Goal: Task Accomplishment & Management: Complete application form

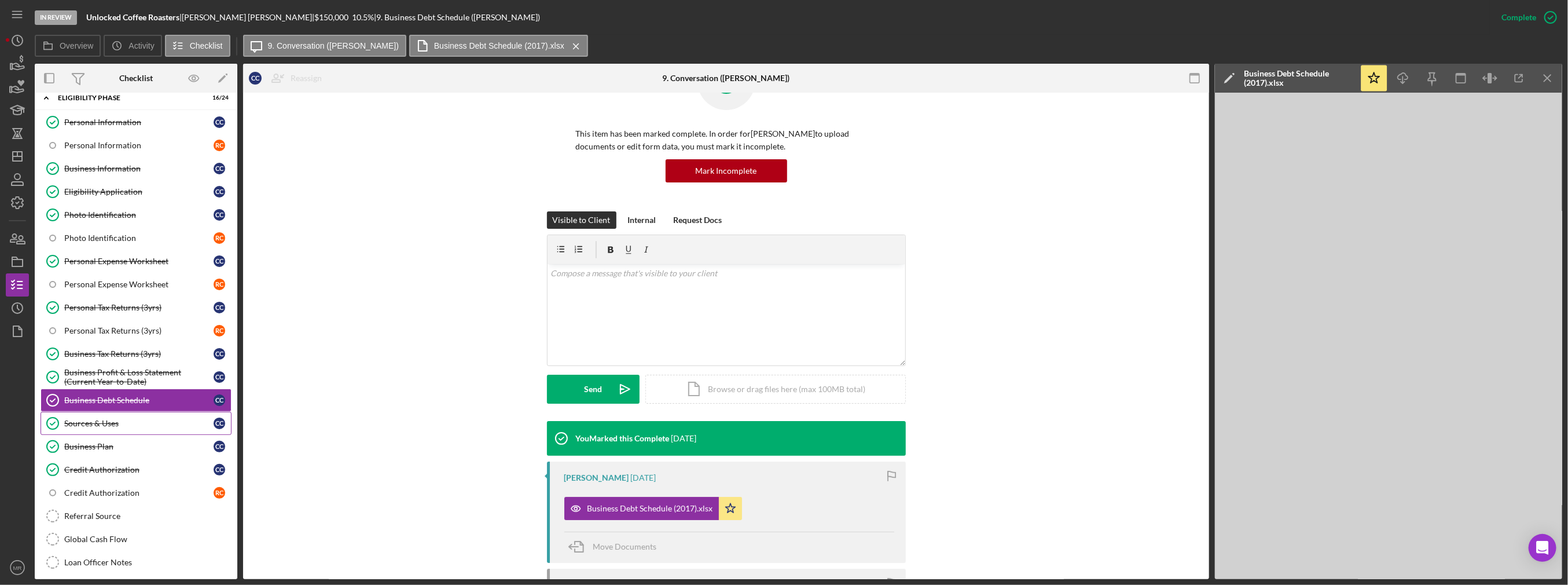
scroll to position [32, 0]
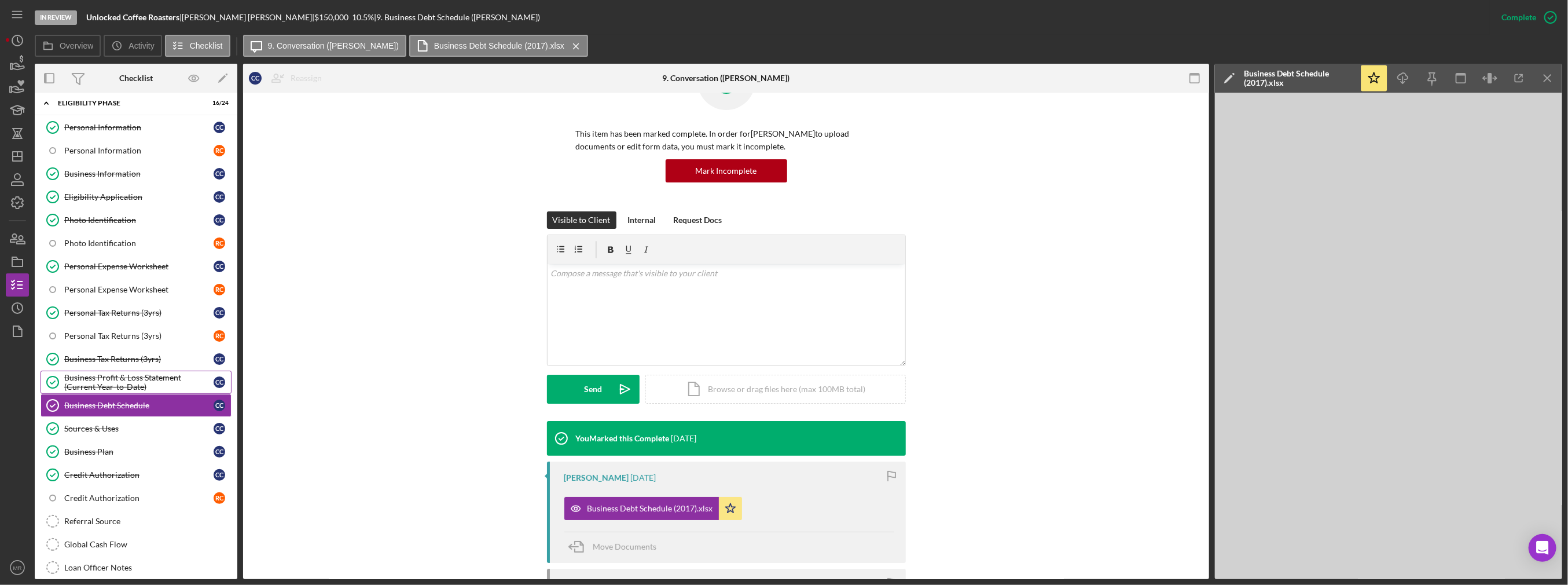
click at [146, 374] on div "Business Profit & Loss Statement (Current Year-to-Date)" at bounding box center [139, 382] width 149 height 19
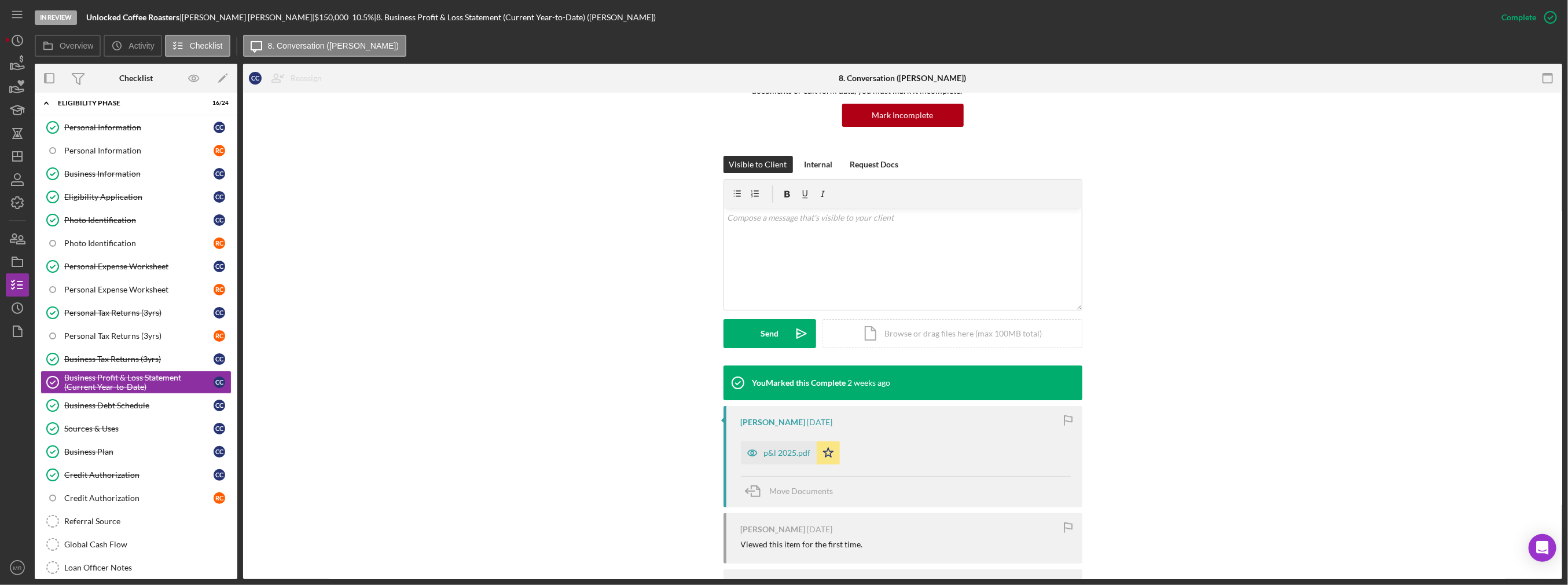
scroll to position [174, 0]
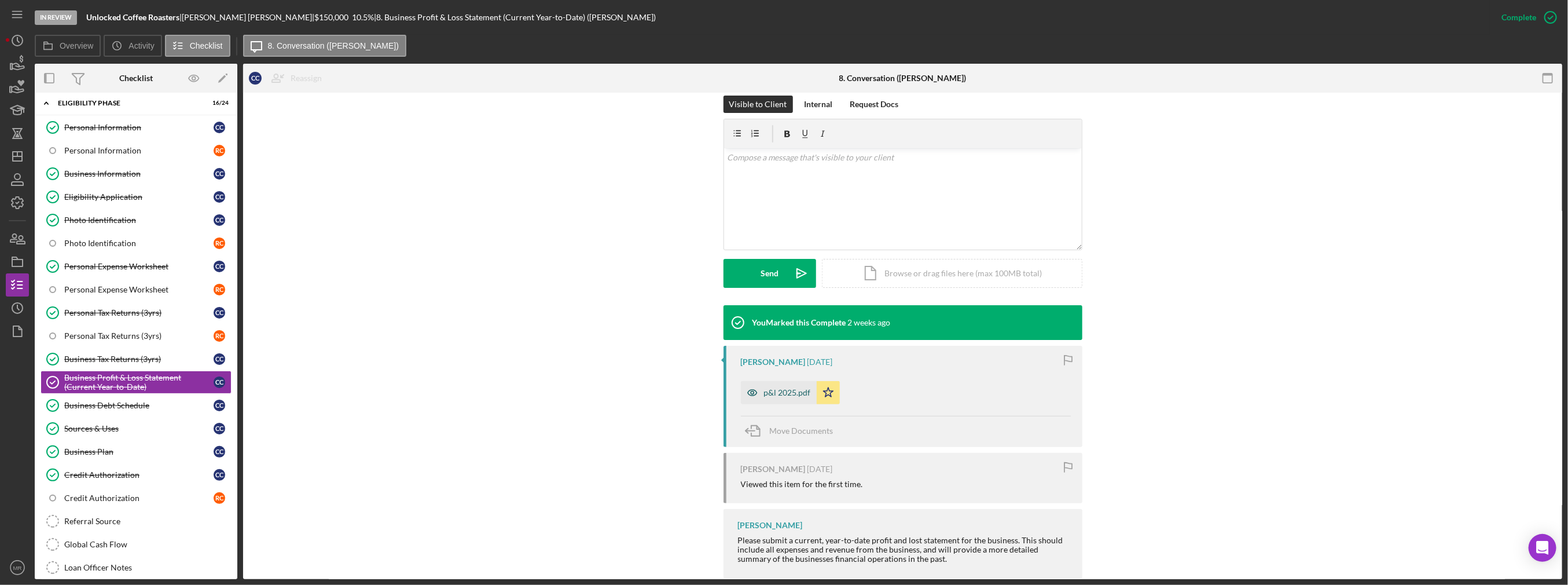
click at [776, 395] on div "p&l 2025.pdf" at bounding box center [787, 392] width 47 height 9
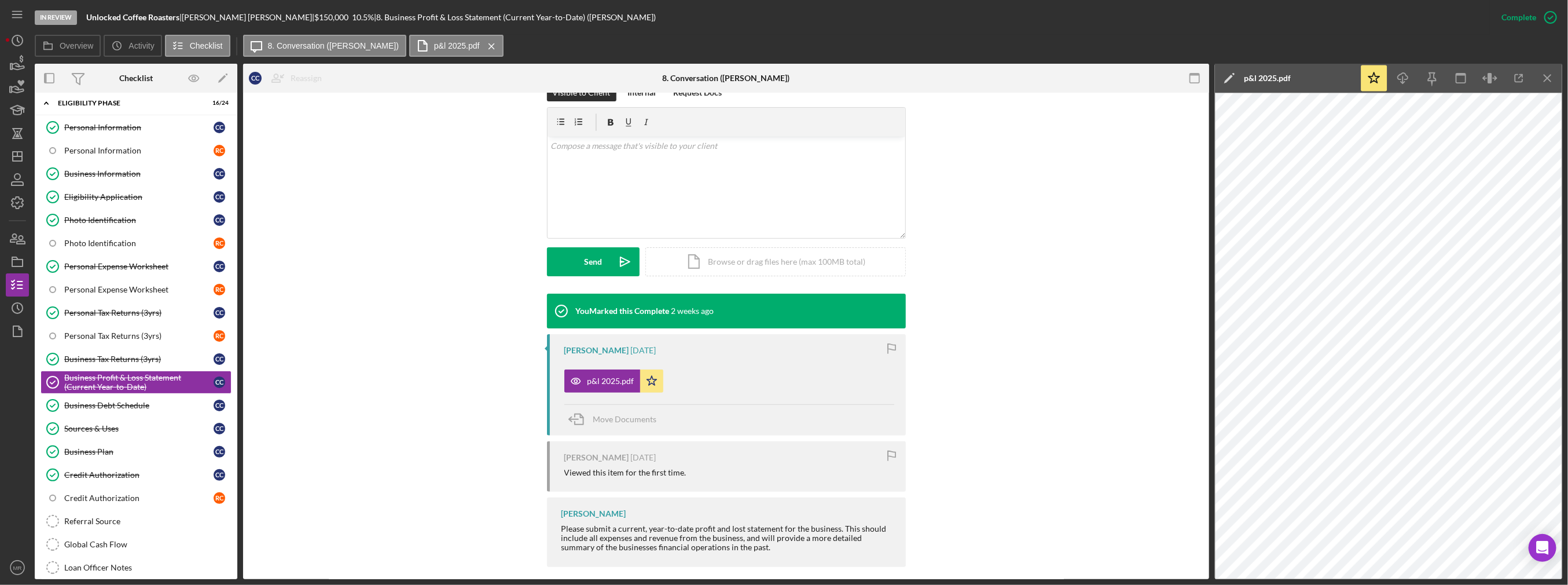
scroll to position [195, 0]
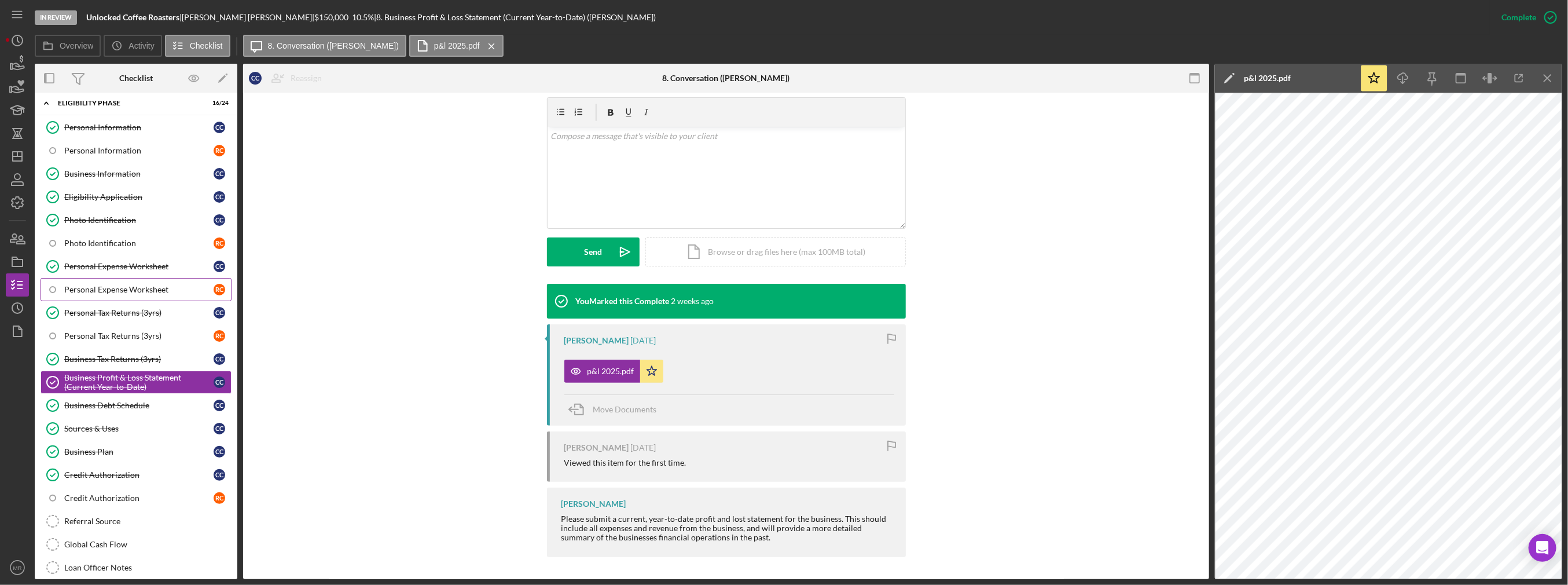
click at [139, 286] on div "Personal Expense Worksheet" at bounding box center [139, 290] width 149 height 9
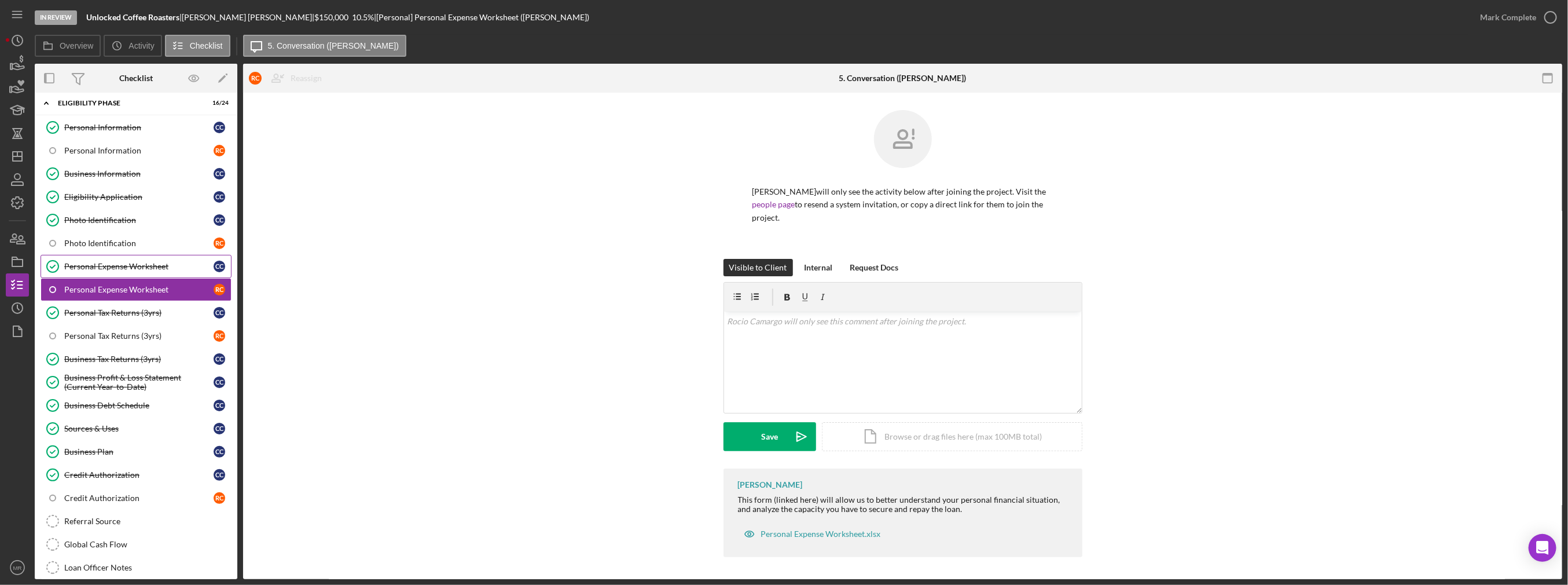
click at [146, 264] on div "Personal Expense Worksheet" at bounding box center [139, 266] width 149 height 9
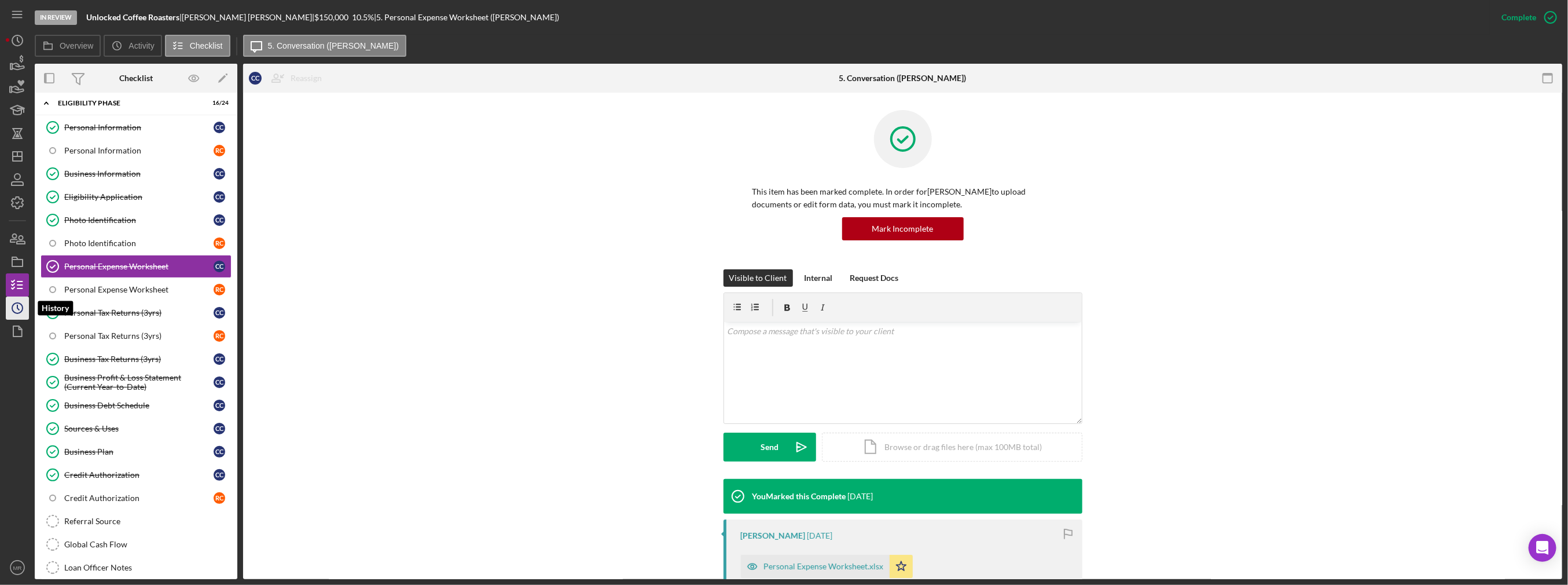
click at [17, 313] on circle "button" at bounding box center [17, 308] width 10 height 10
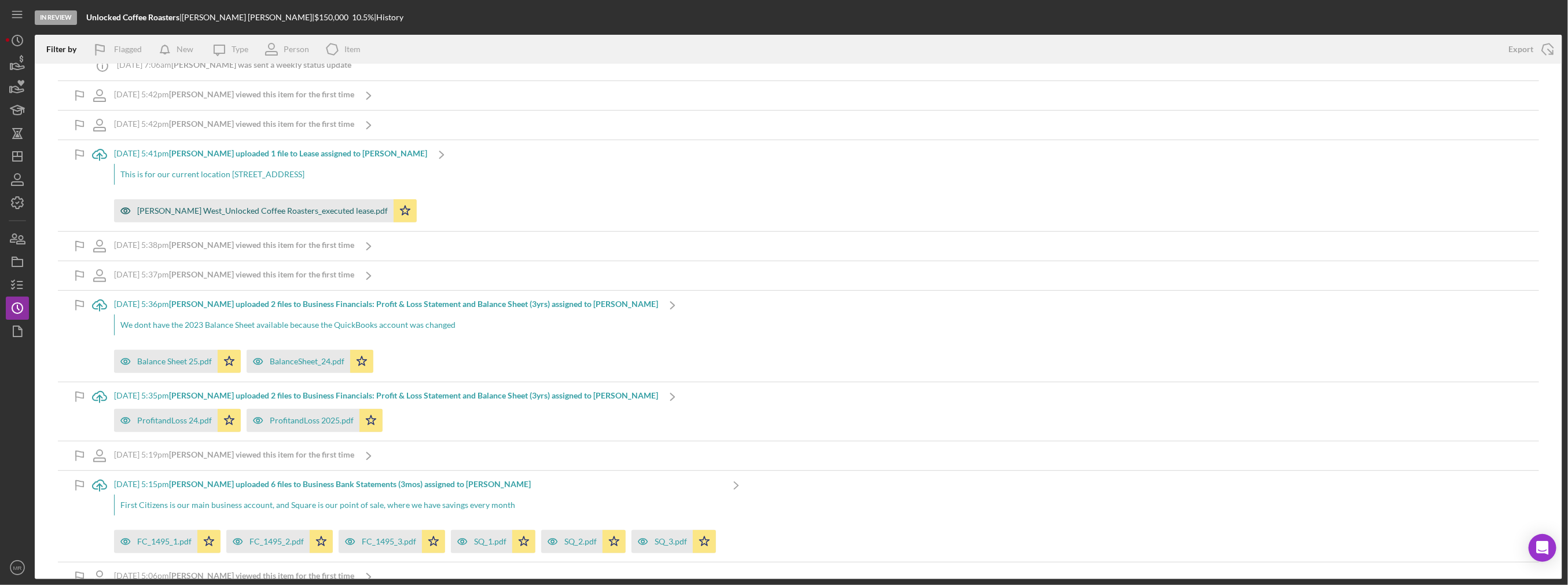
scroll to position [290, 0]
click at [174, 356] on div "Balance Sheet 25.pdf" at bounding box center [174, 361] width 75 height 9
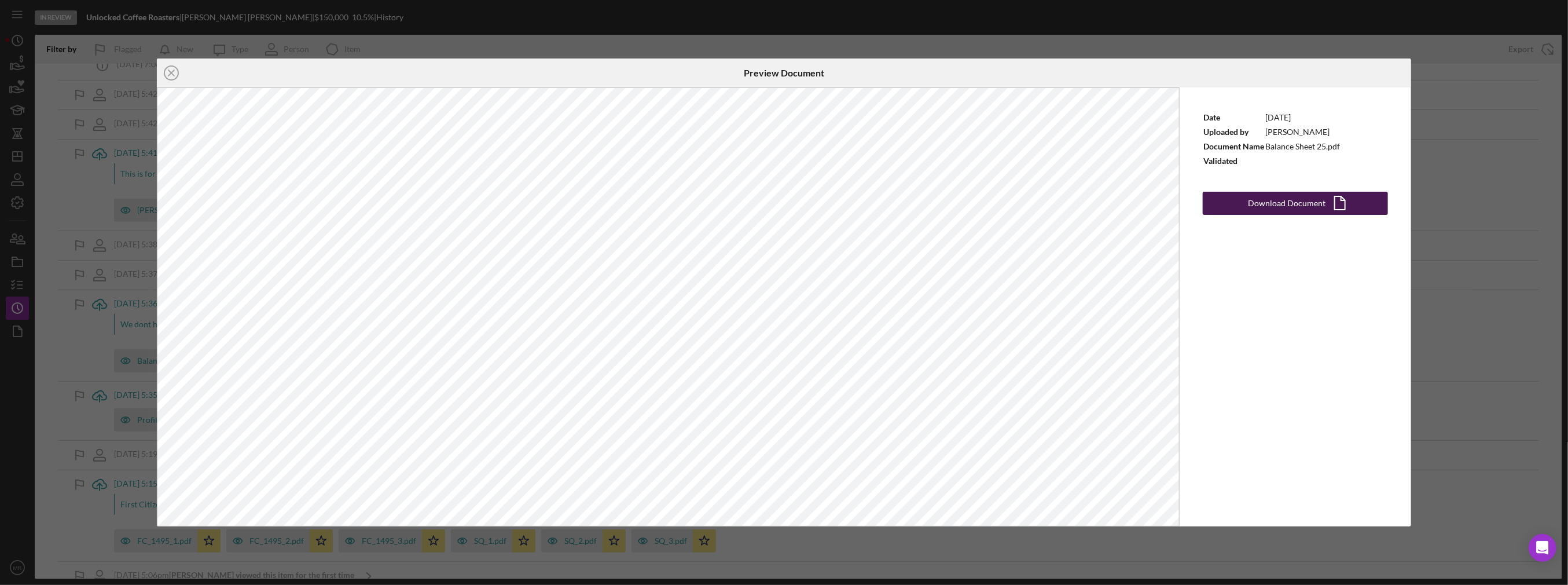
click at [1271, 200] on div "Download Document" at bounding box center [1286, 203] width 77 height 23
click at [918, 42] on div "Icon/Close Preview Document Date [DATE] Uploaded by [PERSON_NAME] Document Name…" at bounding box center [784, 292] width 1568 height 585
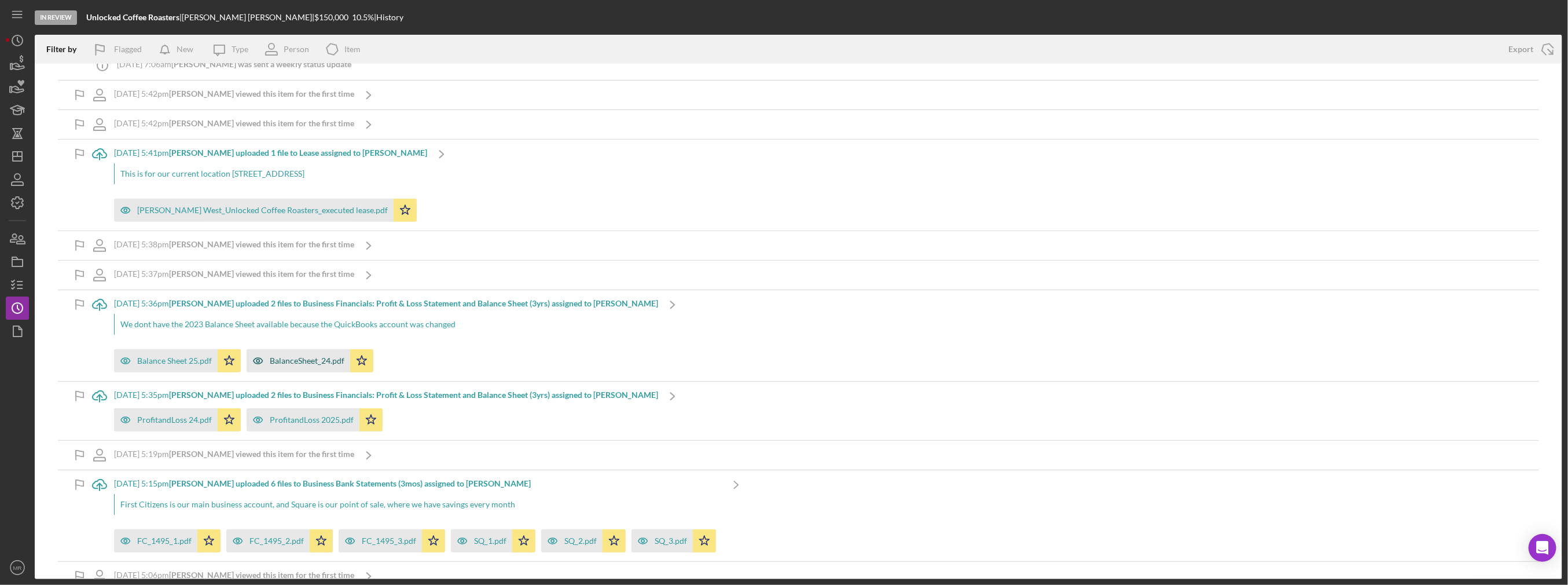
click at [300, 361] on div "BalanceSheet_24.pdf" at bounding box center [307, 361] width 75 height 9
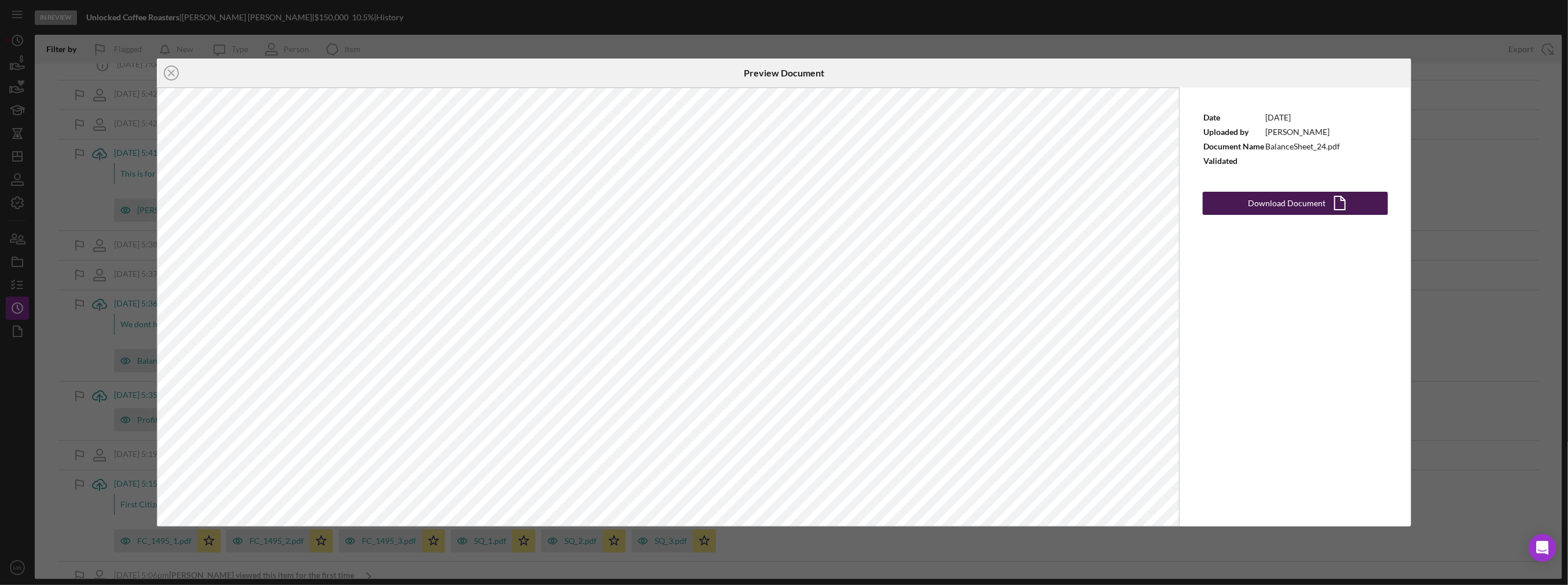
click at [1239, 206] on button "Download Document Icon/Document" at bounding box center [1295, 203] width 185 height 23
click at [1459, 94] on div "Icon/Close Preview Document Date [DATE] Uploaded by [PERSON_NAME] Document Name…" at bounding box center [784, 292] width 1568 height 585
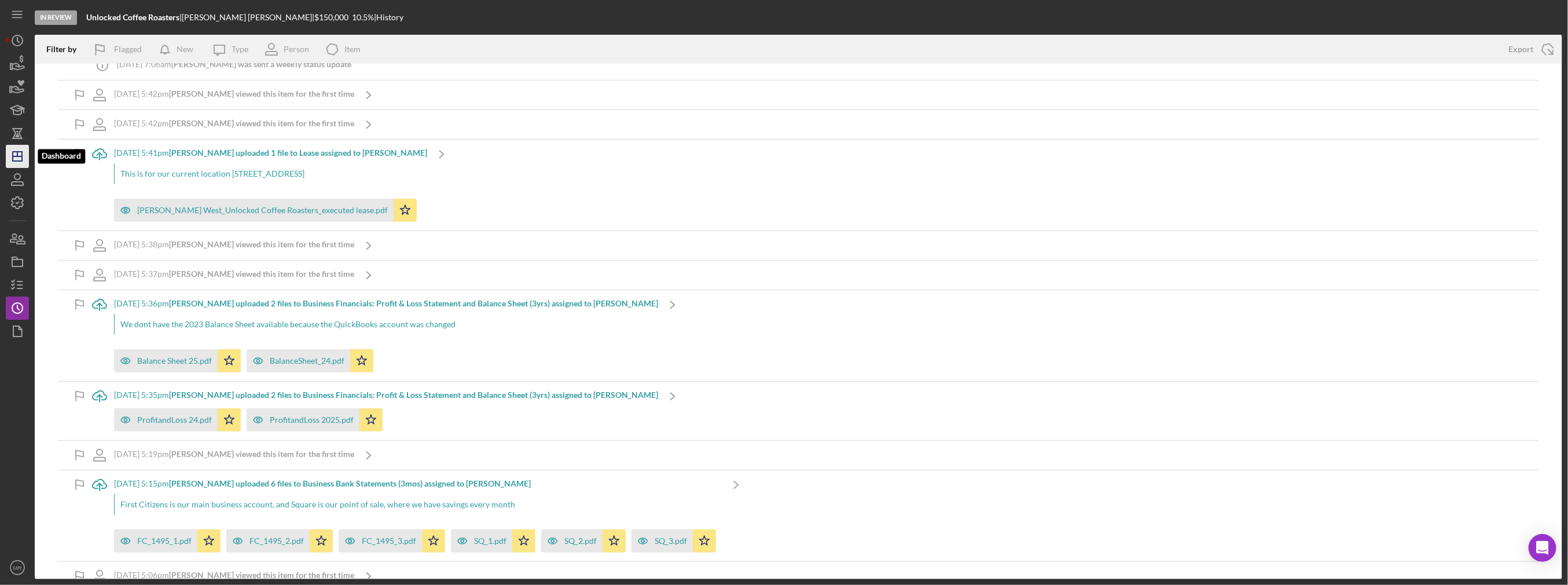
click at [14, 160] on icon "Icon/Dashboard" at bounding box center [17, 156] width 29 height 29
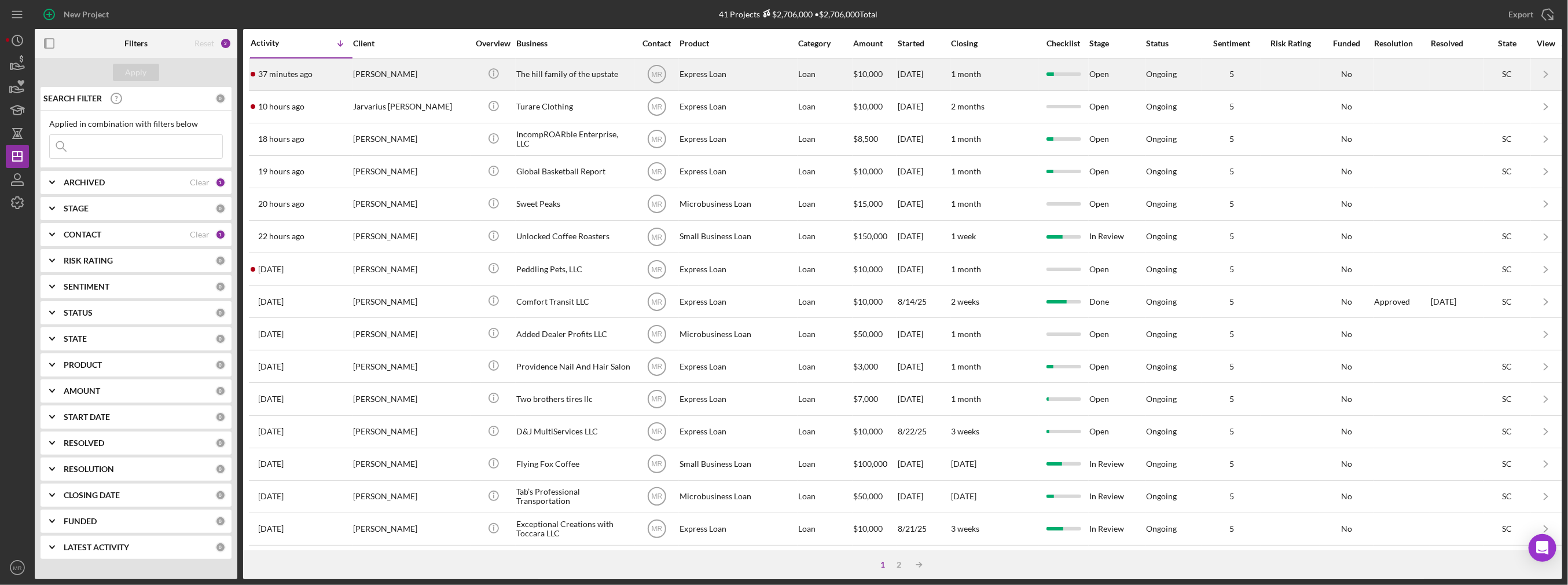
click at [428, 80] on div "[PERSON_NAME]" at bounding box center [411, 75] width 116 height 30
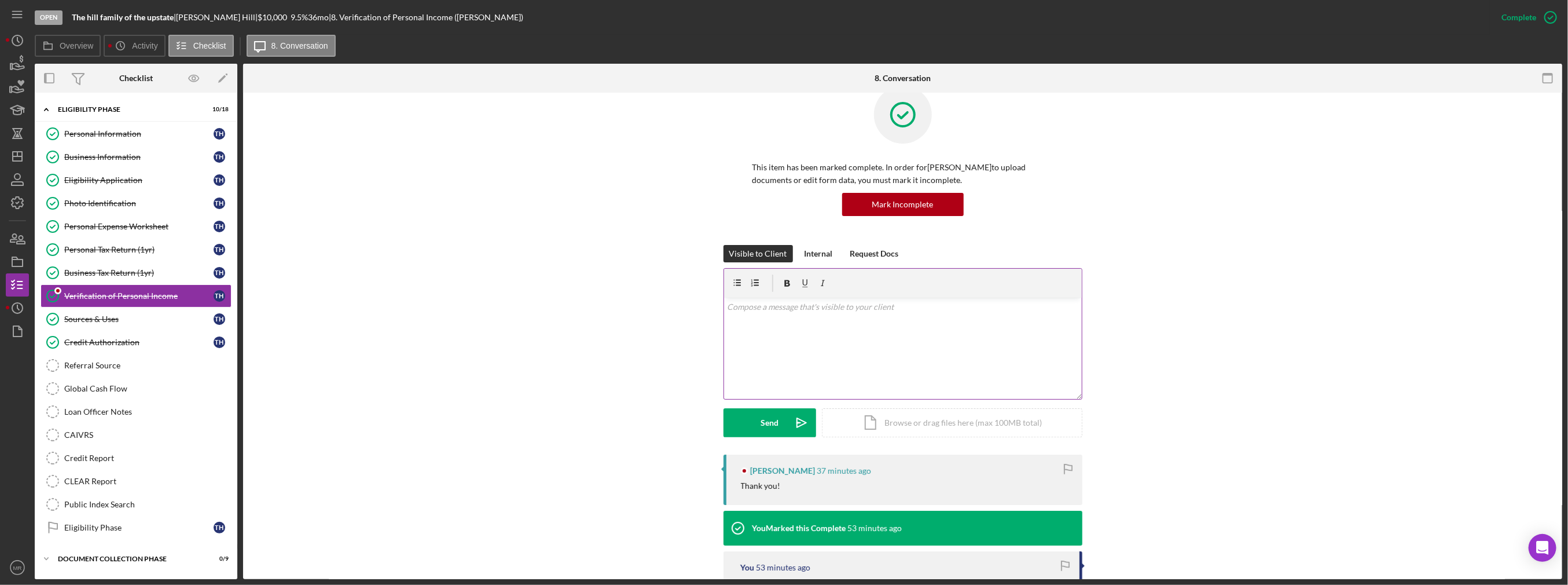
scroll to position [58, 0]
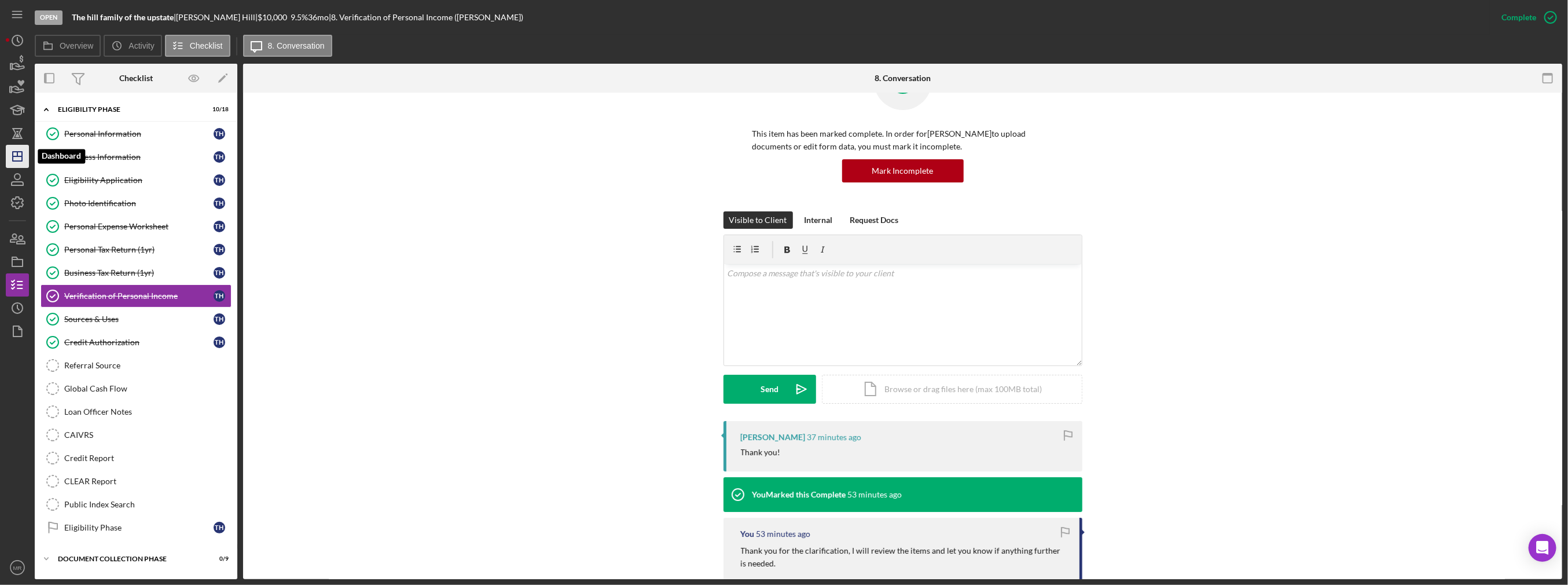
click at [17, 156] on line "button" at bounding box center [17, 154] width 0 height 4
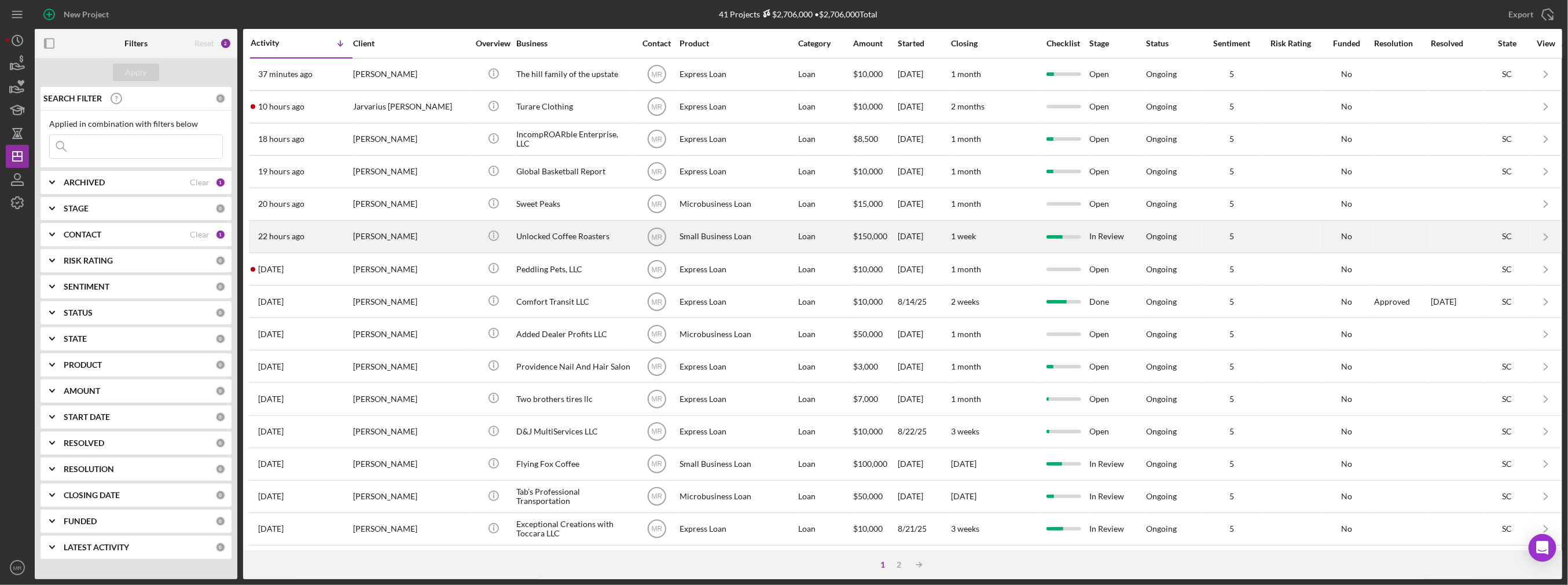
click at [421, 236] on div "[PERSON_NAME]" at bounding box center [411, 237] width 116 height 30
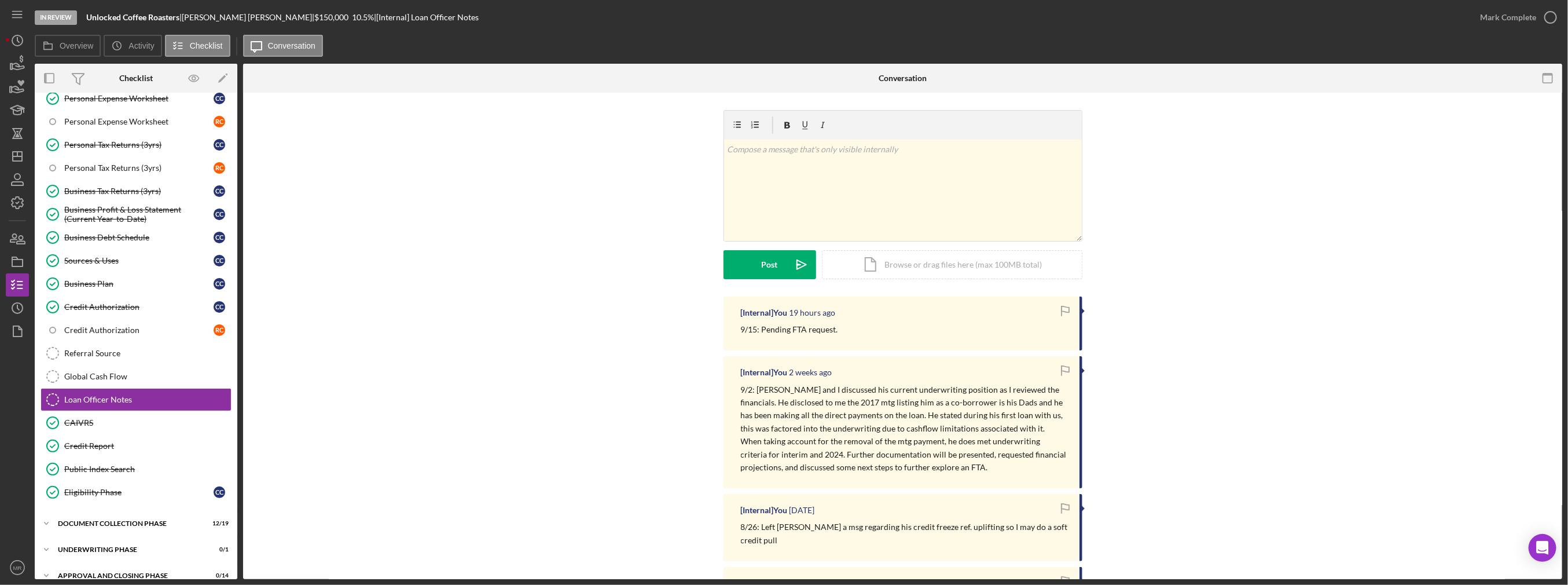
scroll to position [206, 0]
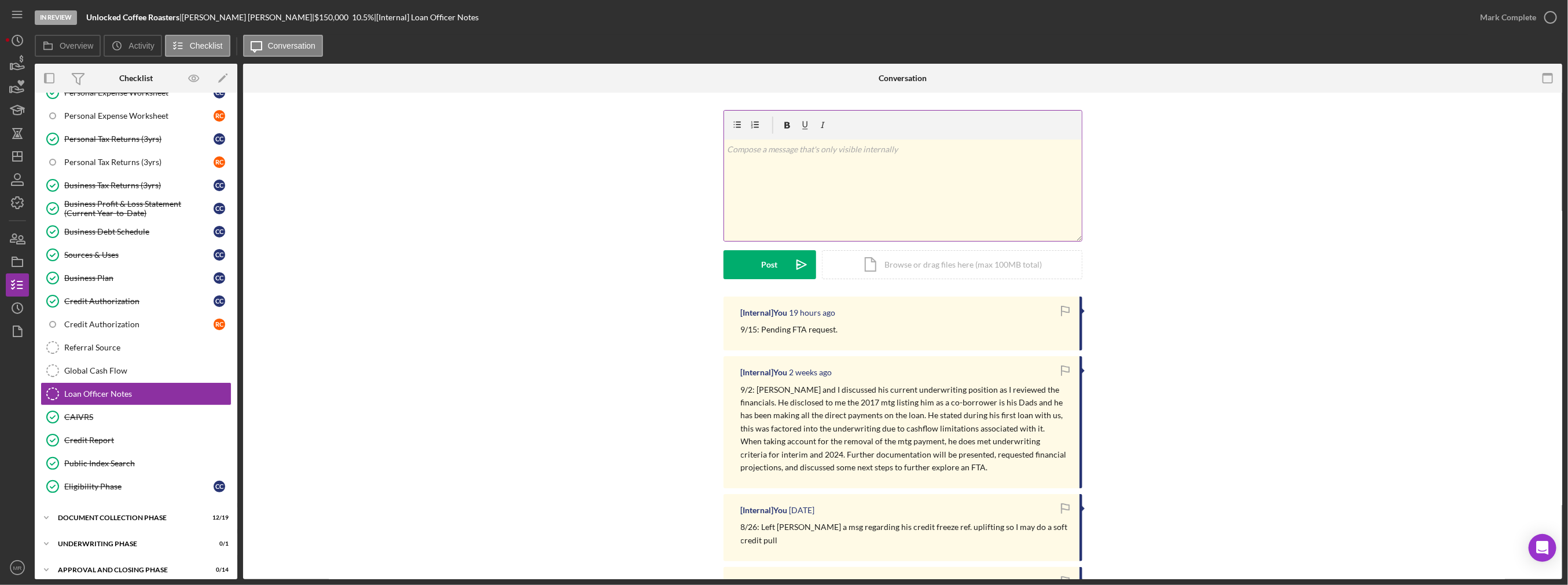
click at [826, 210] on div "v Color teal Color pink Remove color Add row above Add row below Add column bef…" at bounding box center [903, 190] width 357 height 101
click at [907, 164] on p "9/16: Obtained SBA EIDL statement, balance sheets submitted to [PERSON_NAME] an…" at bounding box center [903, 156] width 352 height 26
drag, startPoint x: 784, startPoint y: 253, endPoint x: 775, endPoint y: 253, distance: 9.0
click at [784, 254] on button "Post Icon/icon-invite-send" at bounding box center [770, 265] width 93 height 29
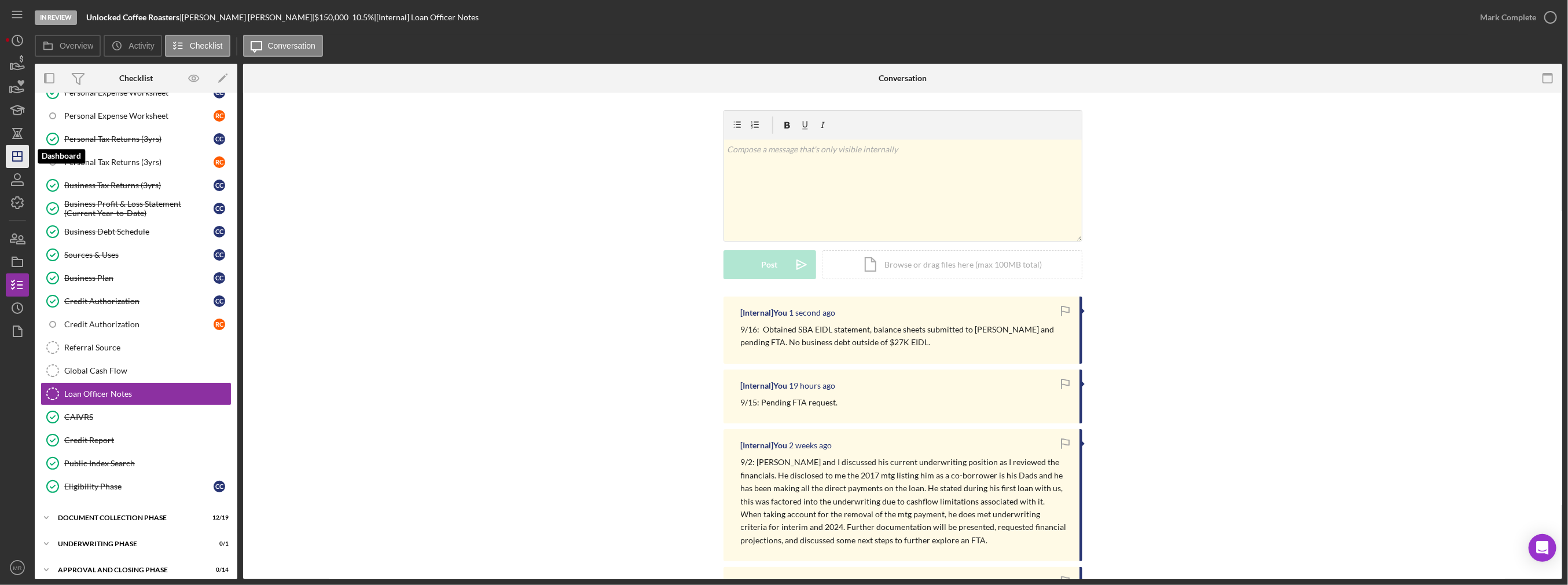
click at [14, 165] on icon "Icon/Dashboard" at bounding box center [17, 156] width 29 height 29
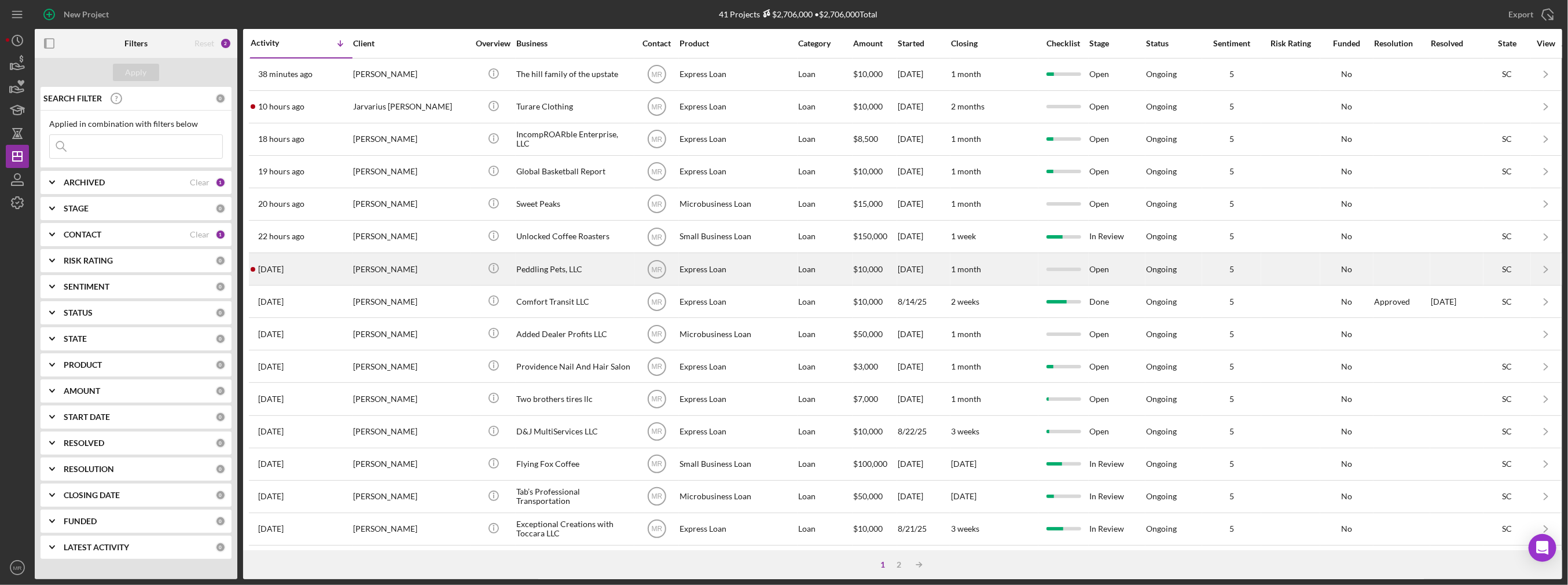
click at [302, 265] on div "[DATE] [PERSON_NAME]" at bounding box center [301, 269] width 101 height 30
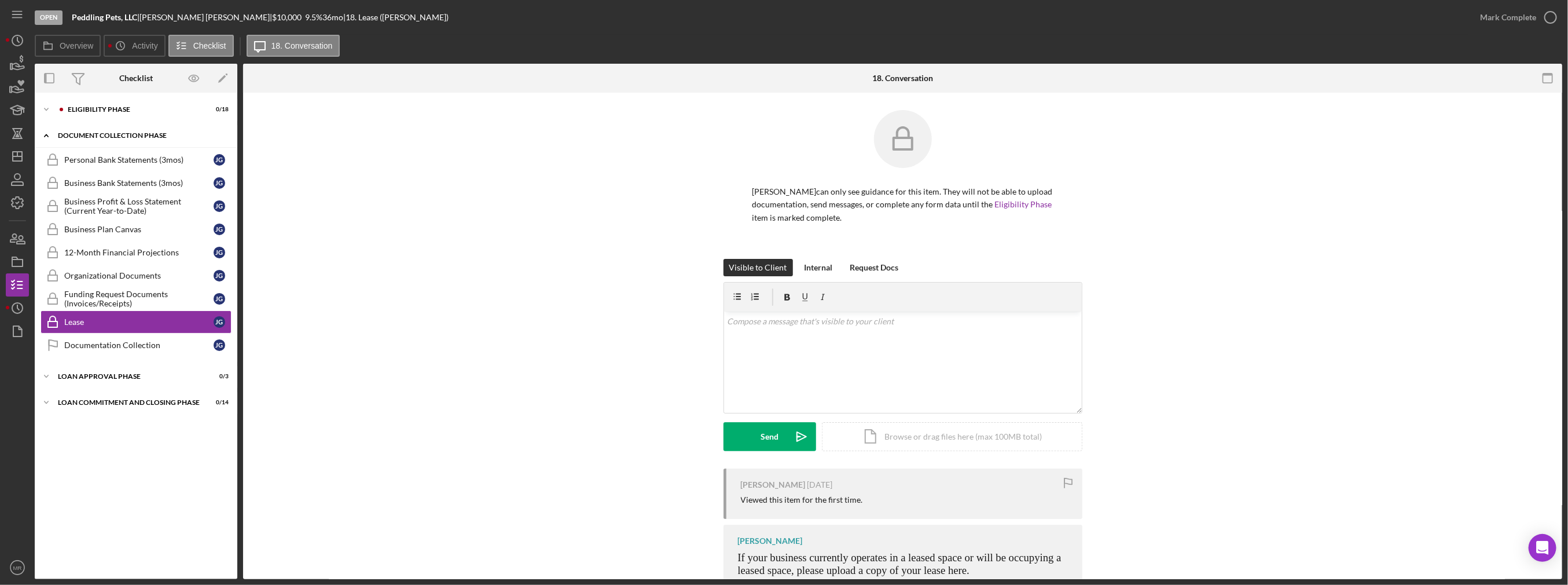
click at [90, 136] on div "Document Collection Phase" at bounding box center [140, 135] width 165 height 7
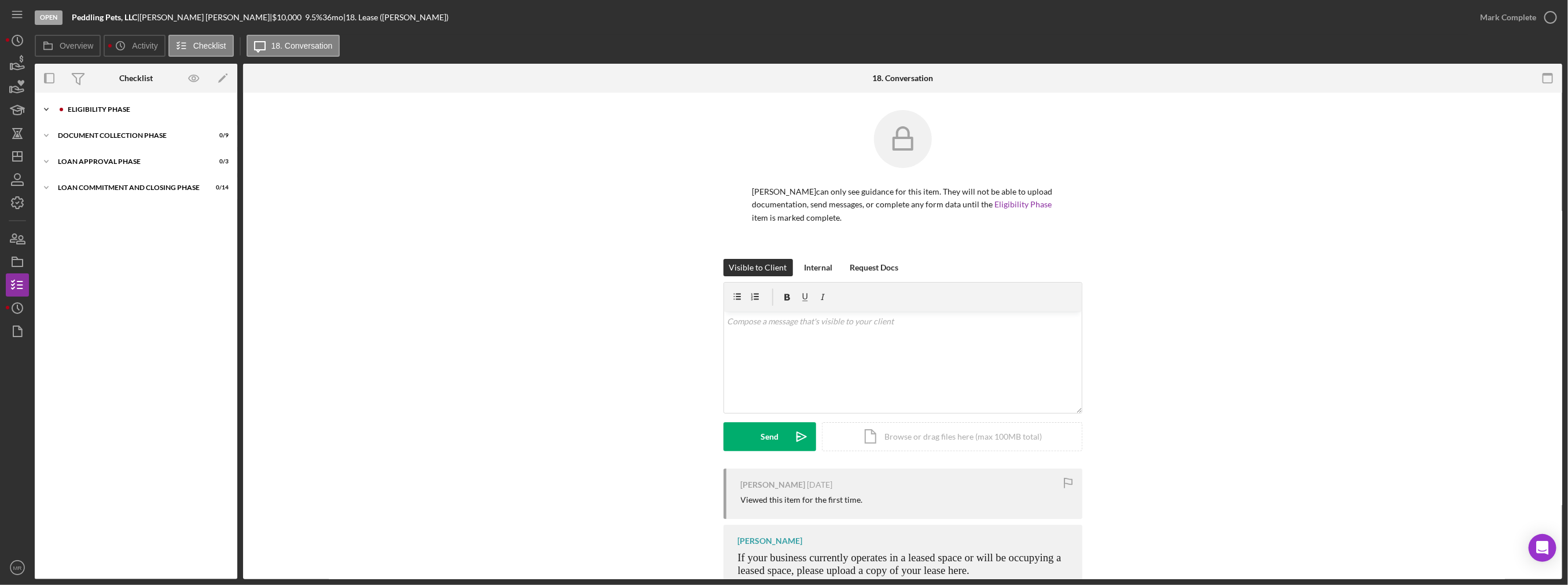
click at [94, 111] on div "Icon/Expander Eligibility Phase 0 / 18" at bounding box center [136, 109] width 203 height 23
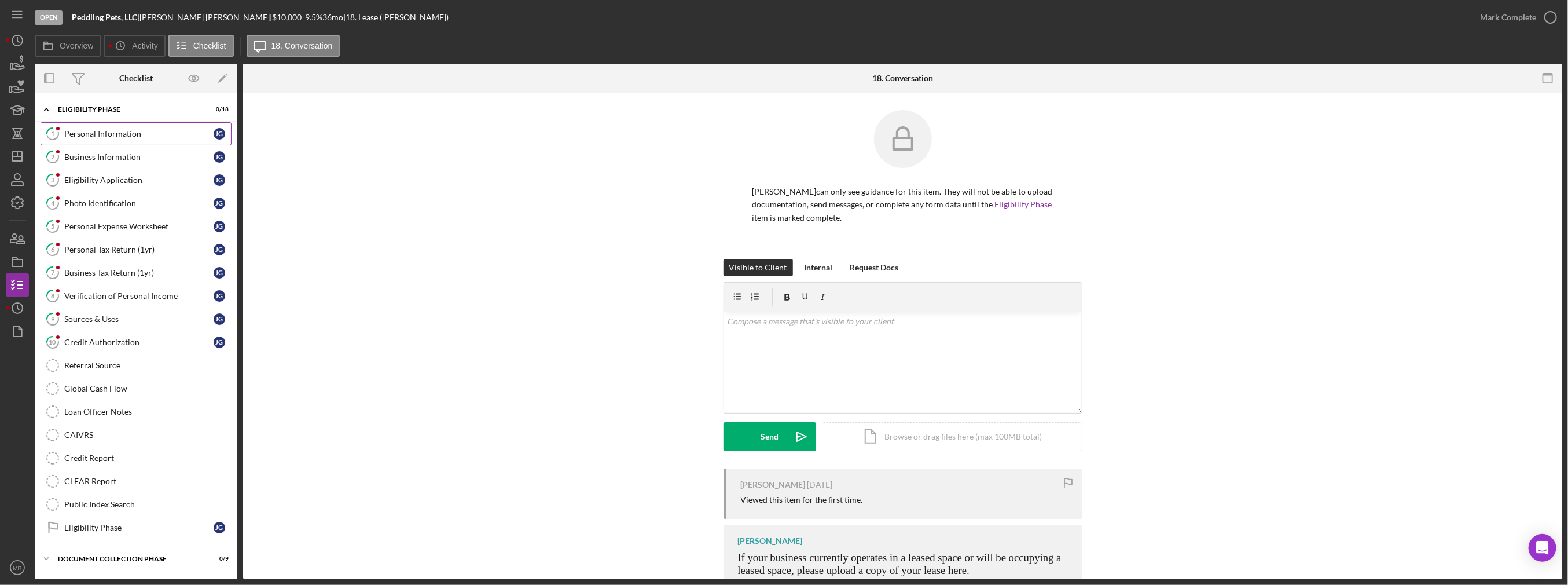
click at [96, 144] on link "1 Personal Information [PERSON_NAME]" at bounding box center [136, 134] width 191 height 23
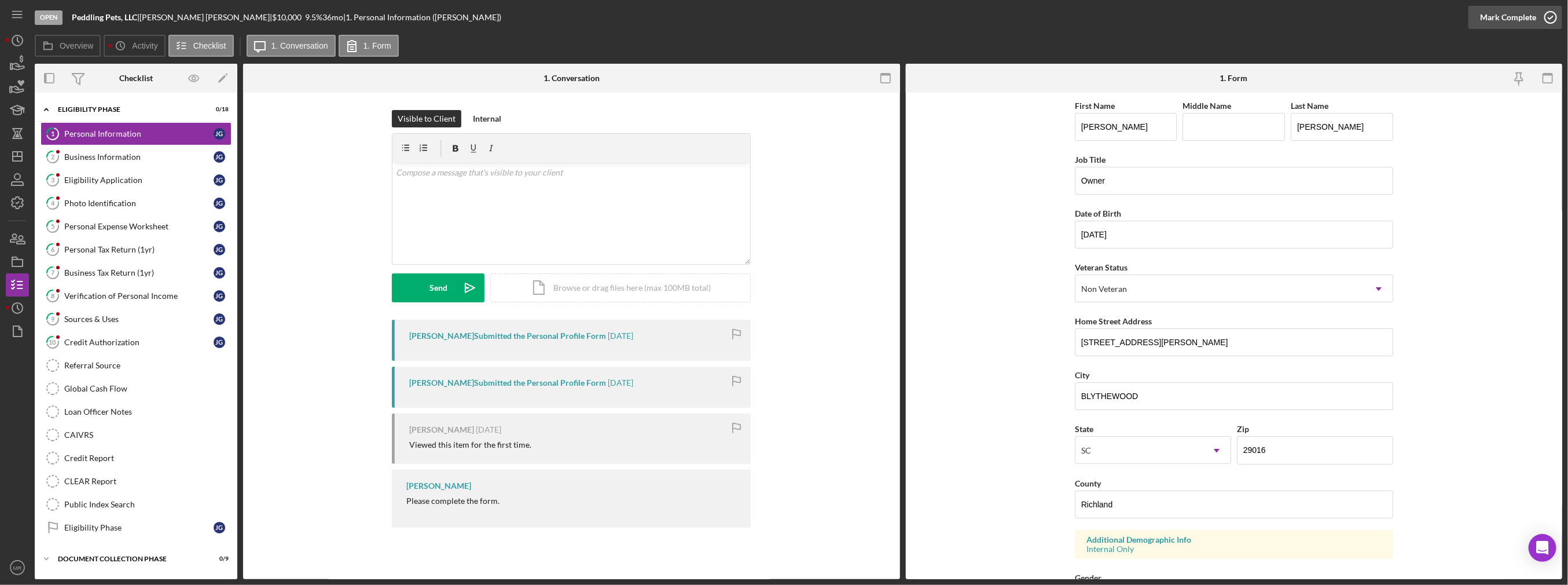
click at [1493, 22] on div "Mark Complete" at bounding box center [1508, 17] width 56 height 23
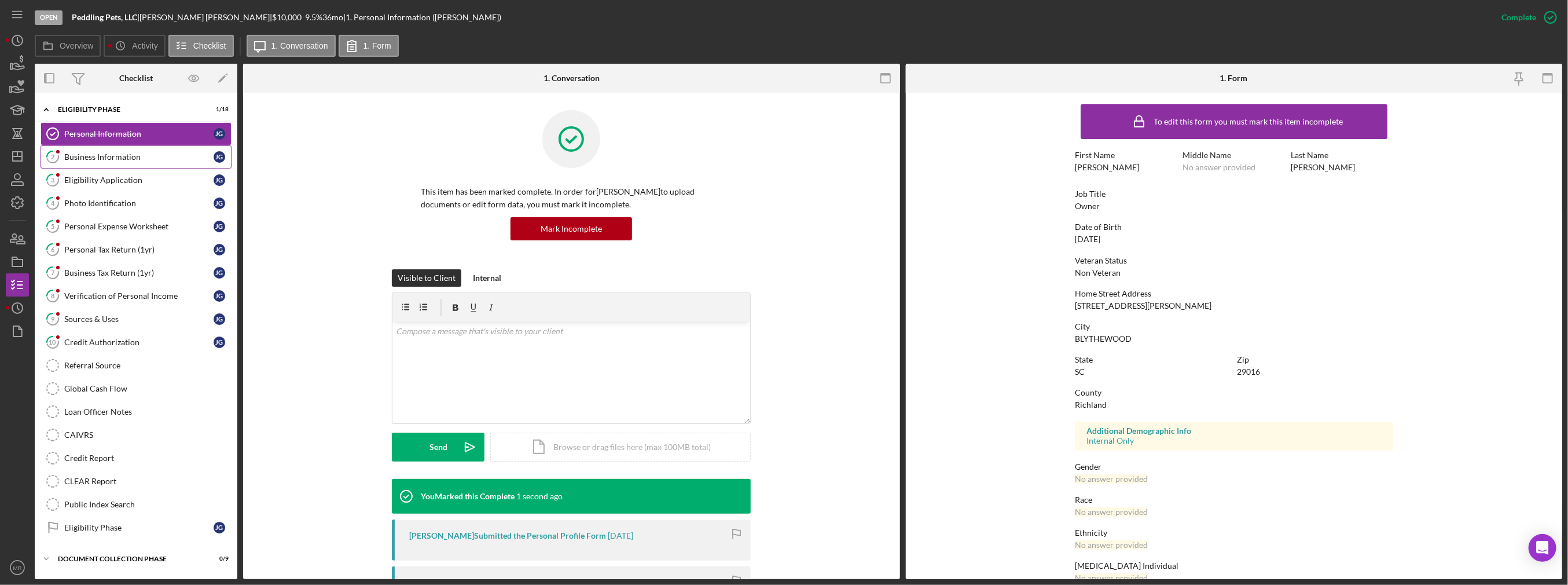
click at [193, 167] on link "2 Business Information [PERSON_NAME]" at bounding box center [136, 157] width 191 height 23
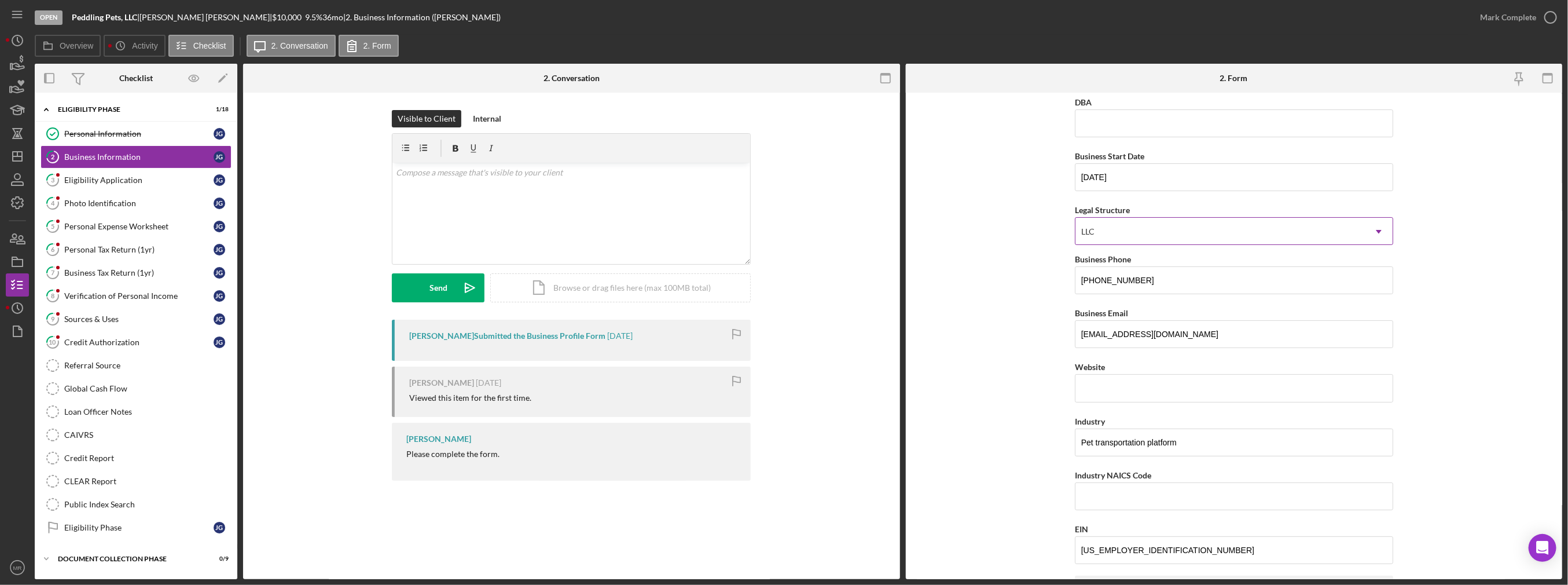
scroll to position [58, 0]
click at [137, 180] on div "Eligibility Application" at bounding box center [139, 180] width 149 height 9
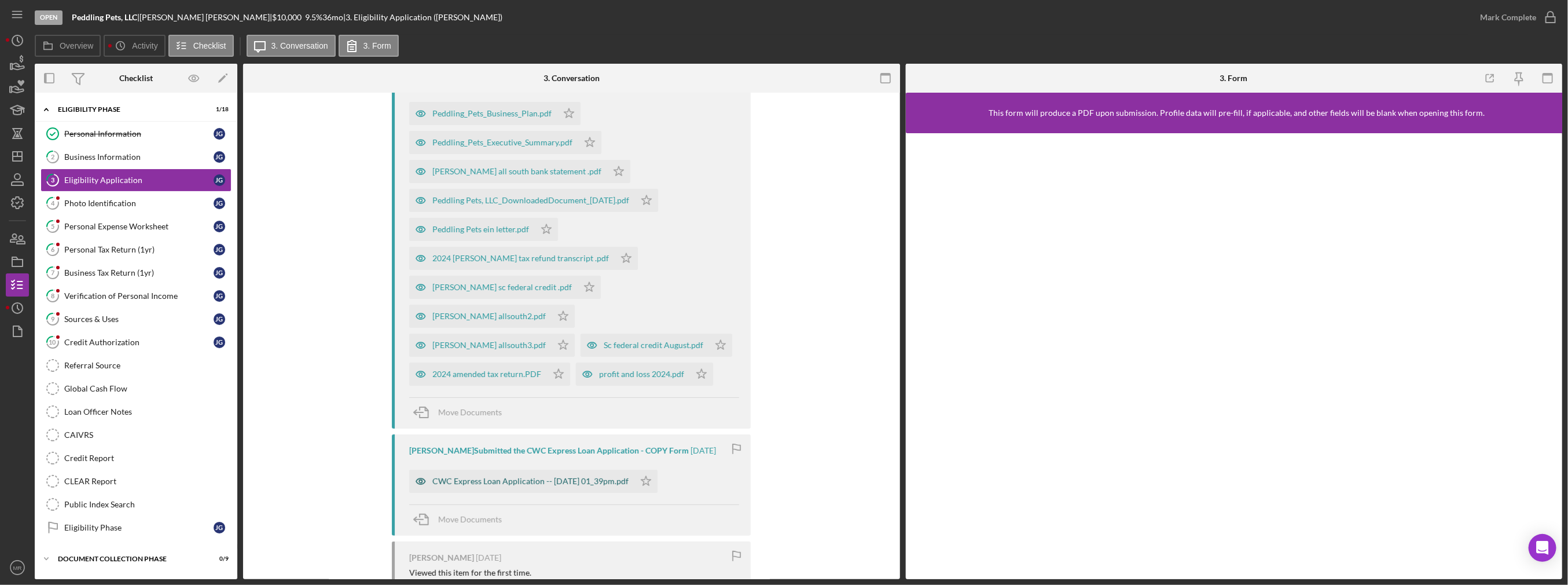
scroll to position [290, 0]
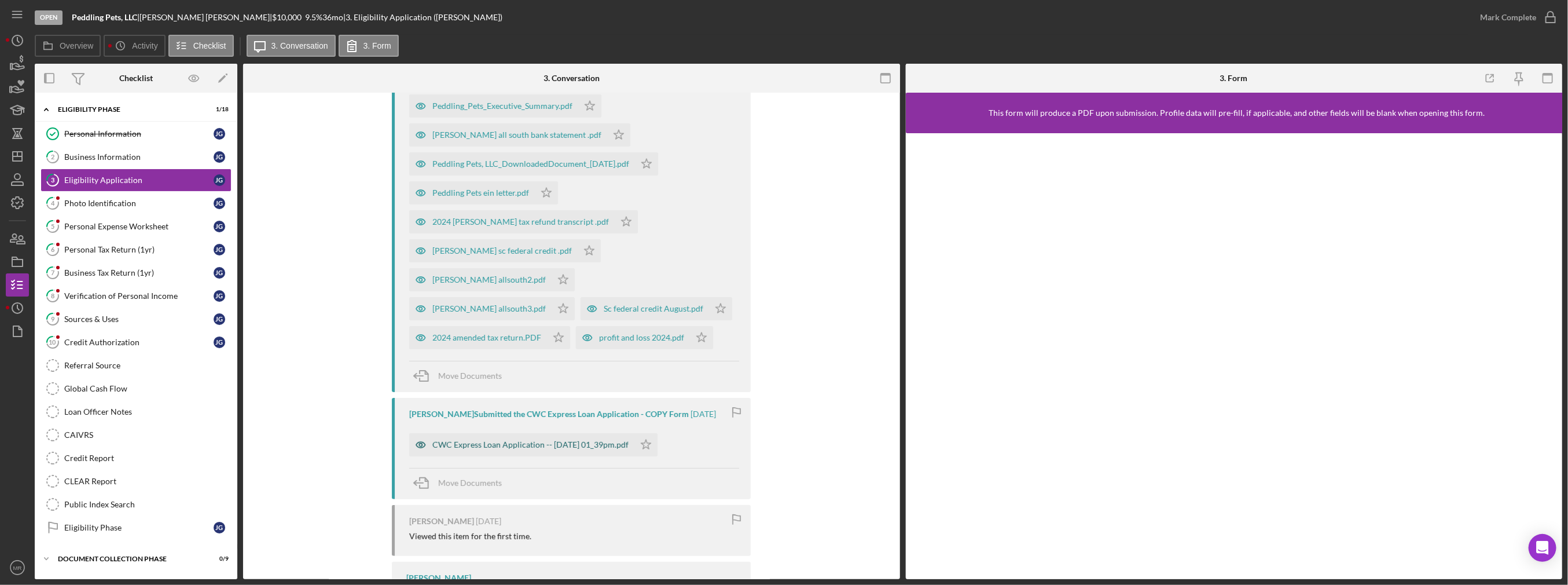
click at [538, 440] on div "CWC Express Loan Application -- [DATE] 01_39pm.pdf" at bounding box center [530, 445] width 196 height 9
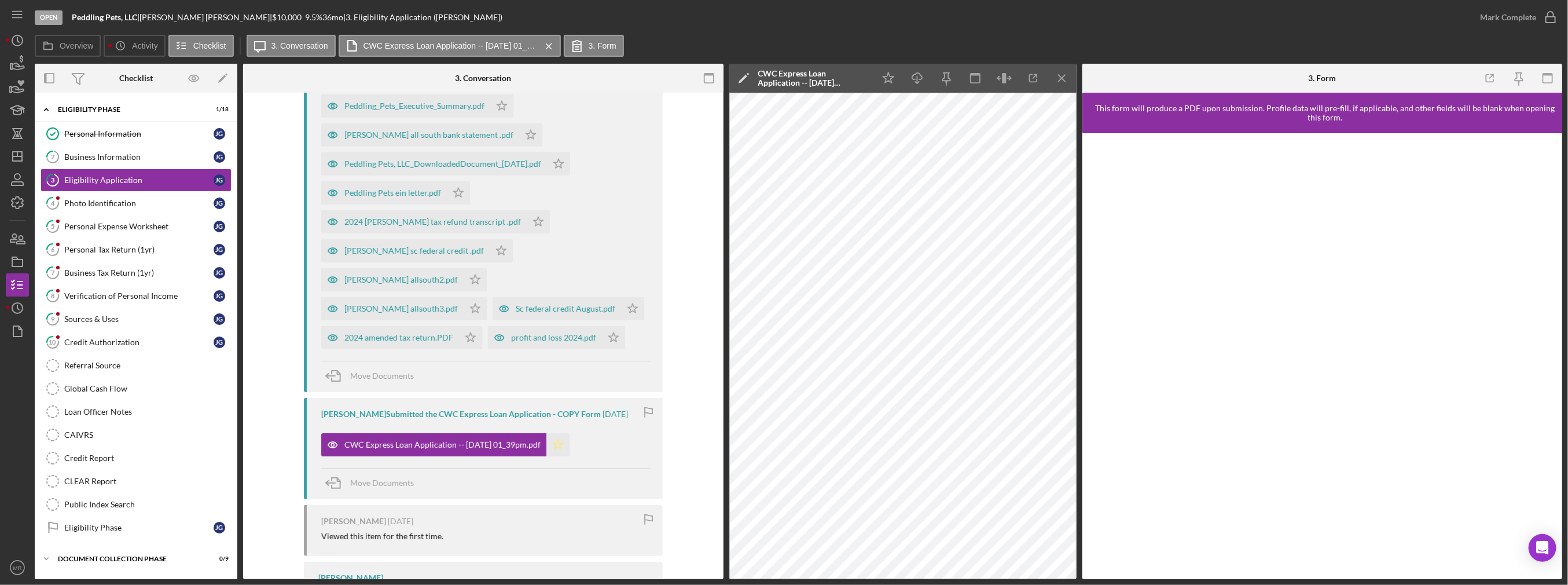
click at [569, 433] on icon "Icon/Star" at bounding box center [558, 445] width 23 height 23
click at [1530, 14] on div "Mark Complete" at bounding box center [1508, 17] width 56 height 23
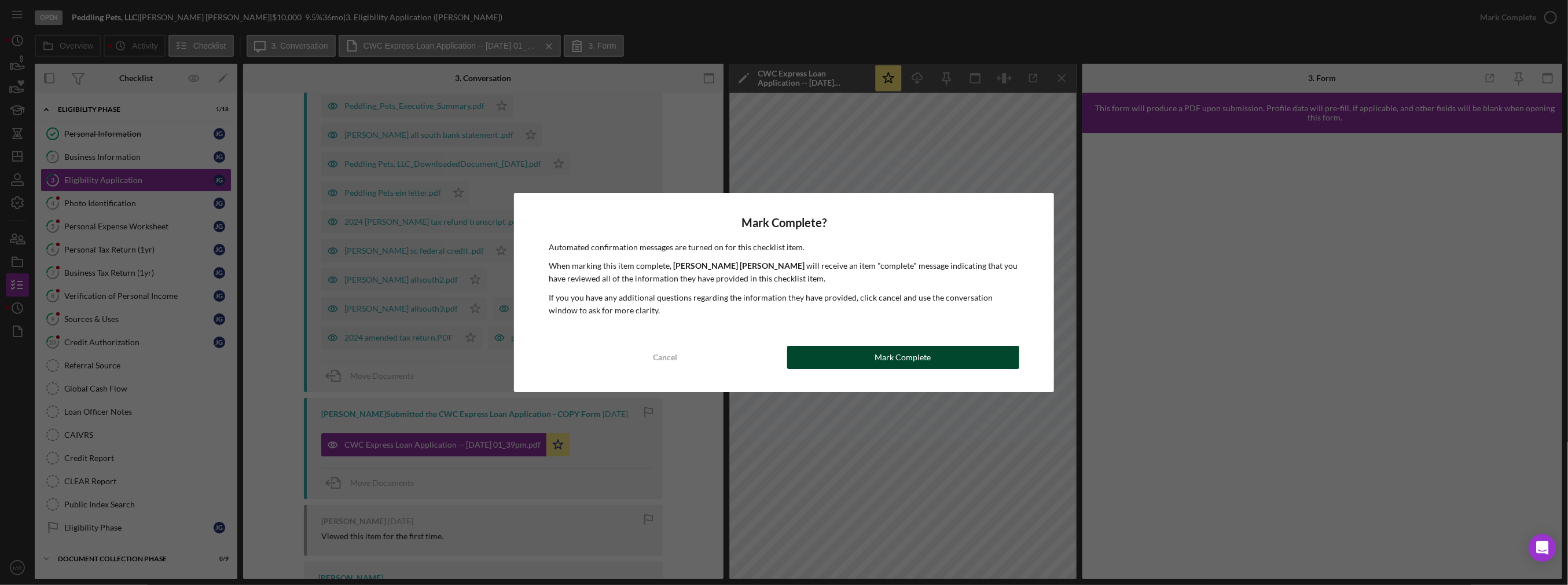
click at [846, 364] on button "Mark Complete" at bounding box center [903, 358] width 232 height 23
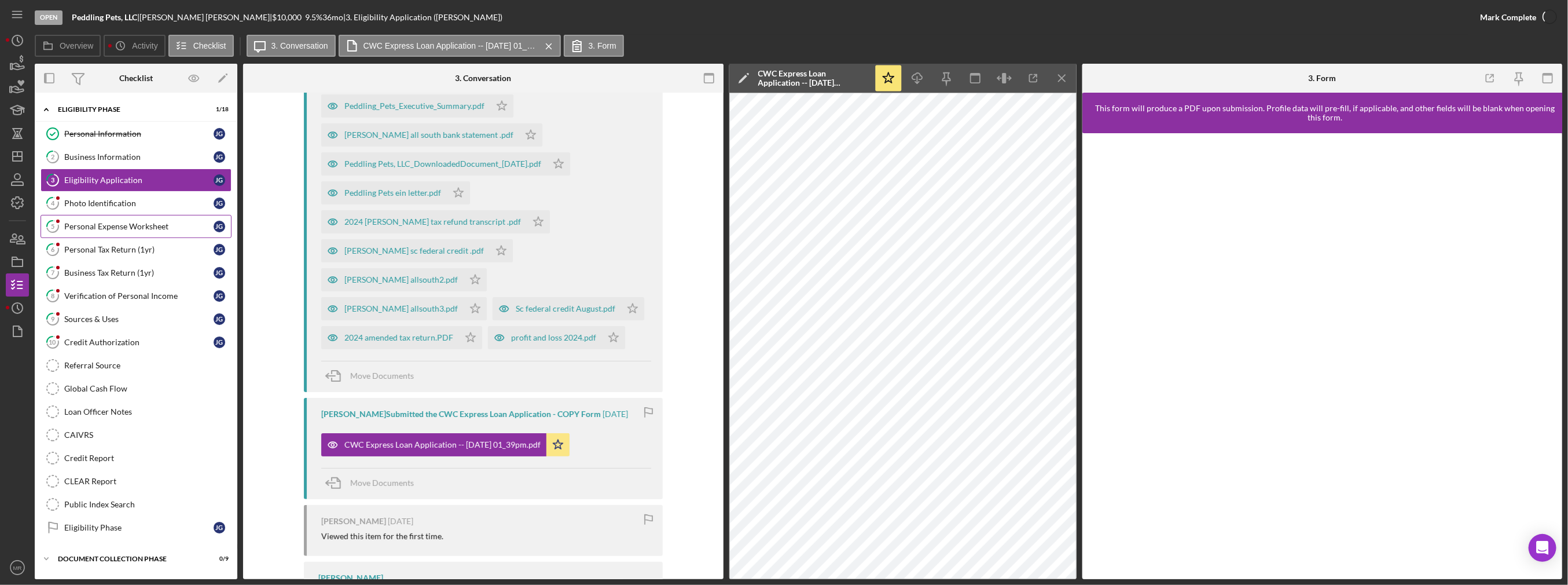
scroll to position [489, 0]
click at [73, 198] on div "Photo Identification" at bounding box center [139, 203] width 149 height 9
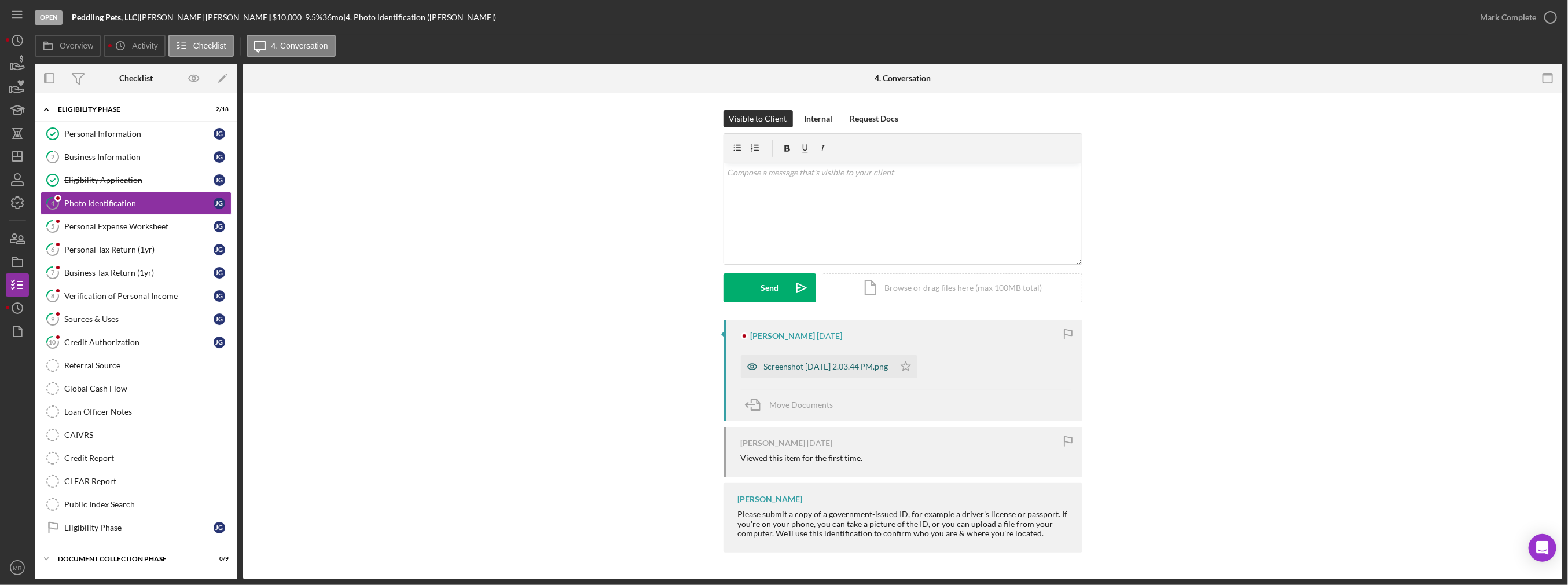
click at [821, 363] on div "Screenshot [DATE] 2.03.44 PM.png" at bounding box center [826, 366] width 124 height 9
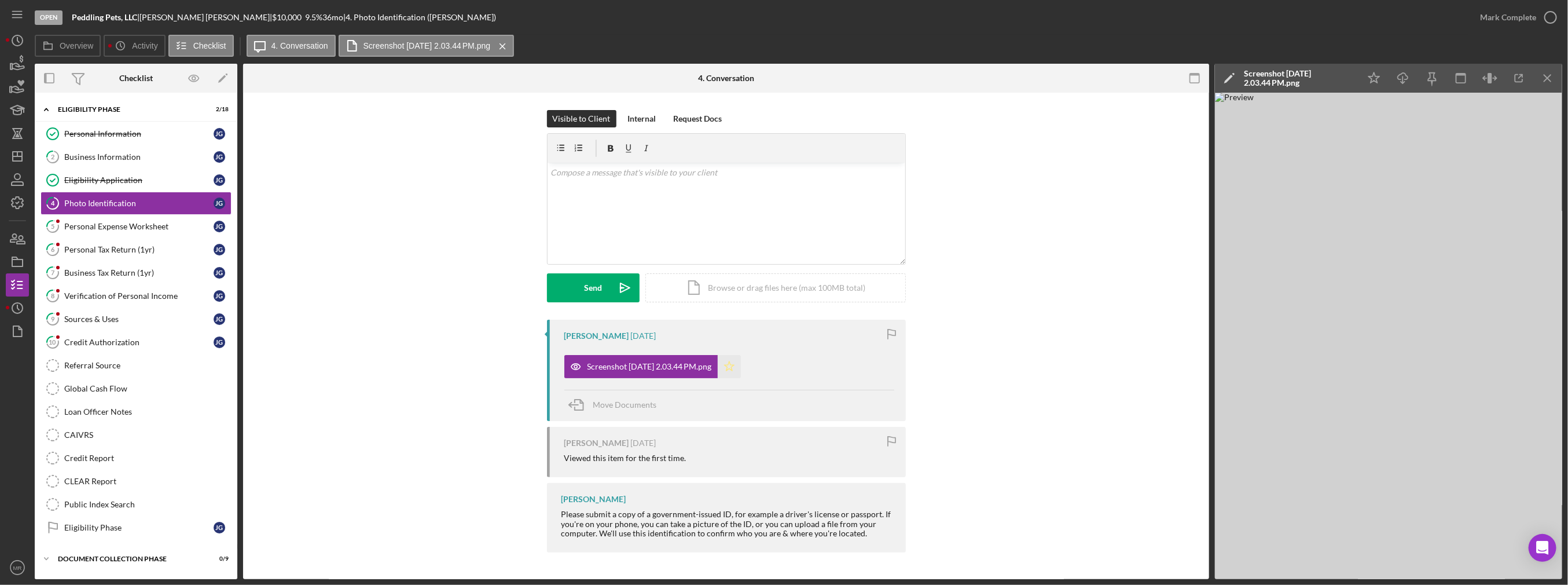
click at [741, 366] on icon "Icon/Star" at bounding box center [729, 366] width 23 height 23
click at [1494, 29] on div "Mark Complete" at bounding box center [1515, 17] width 94 height 35
click at [1502, 22] on div "Mark Complete" at bounding box center [1508, 17] width 56 height 23
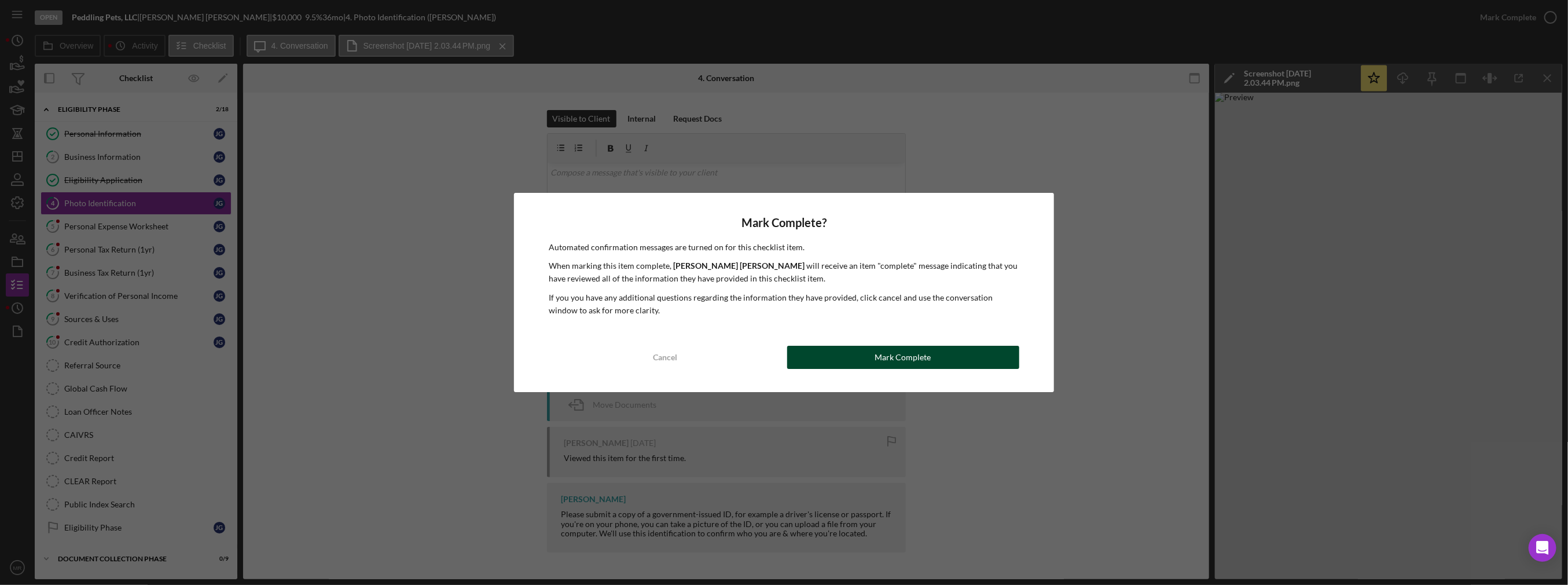
click at [943, 353] on button "Mark Complete" at bounding box center [903, 358] width 232 height 23
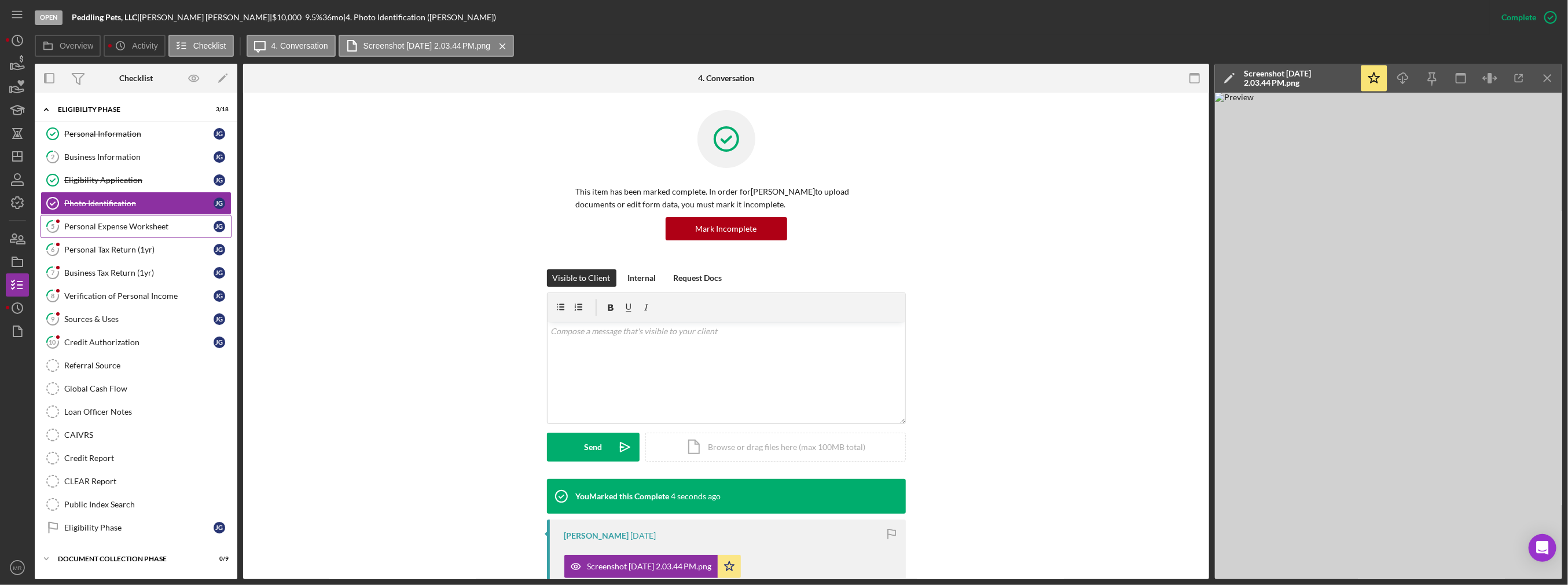
click at [140, 227] on div "Personal Expense Worksheet" at bounding box center [139, 226] width 149 height 9
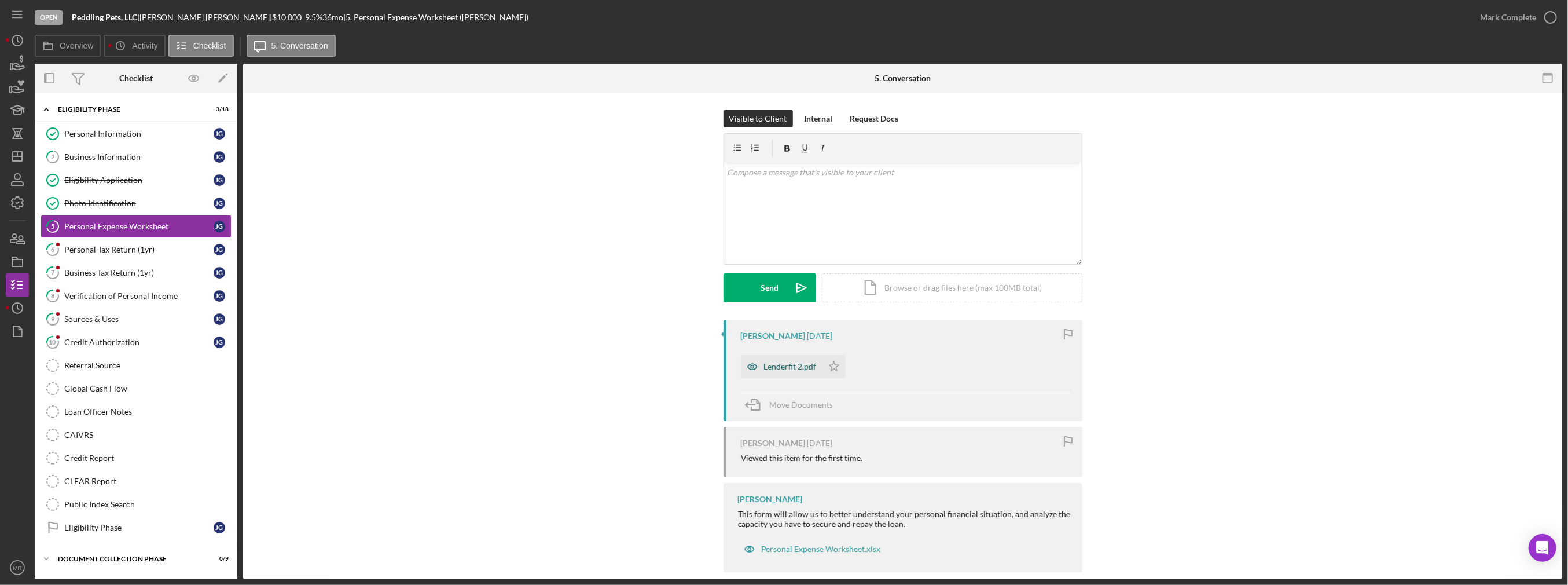
click at [802, 363] on div "Lenderfit 2.pdf" at bounding box center [790, 366] width 53 height 9
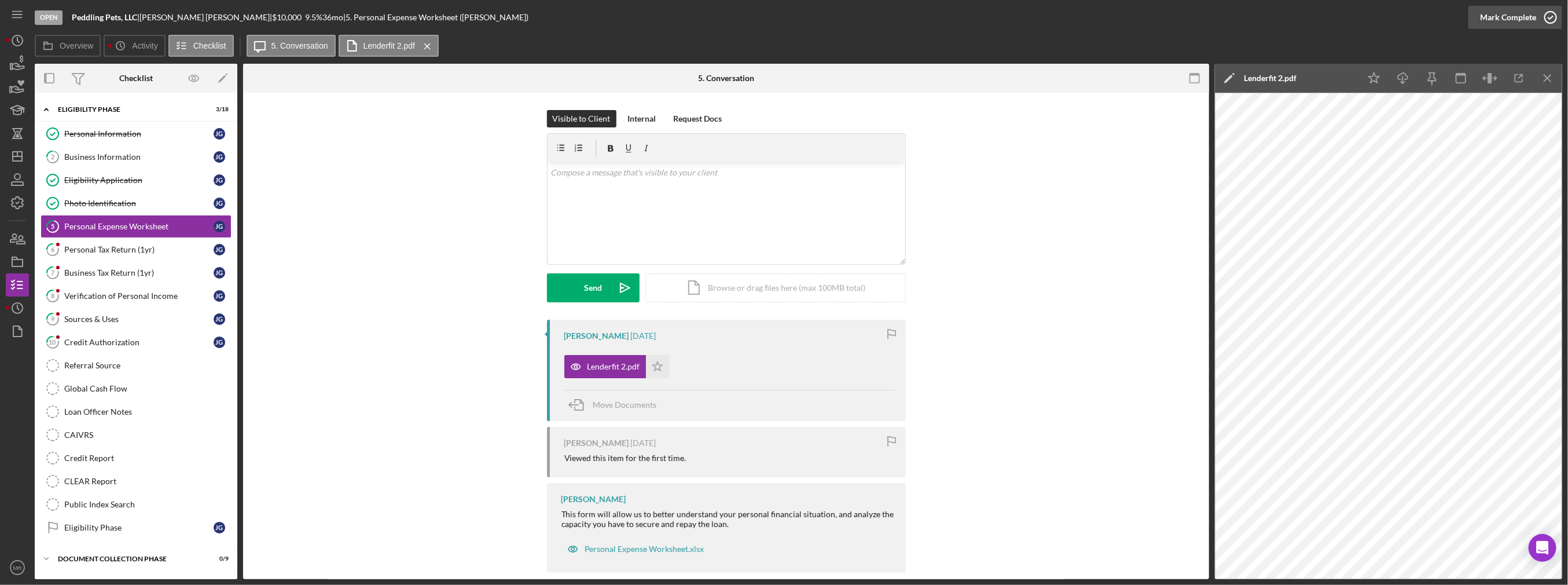
click at [1515, 22] on div "Mark Complete" at bounding box center [1508, 17] width 56 height 23
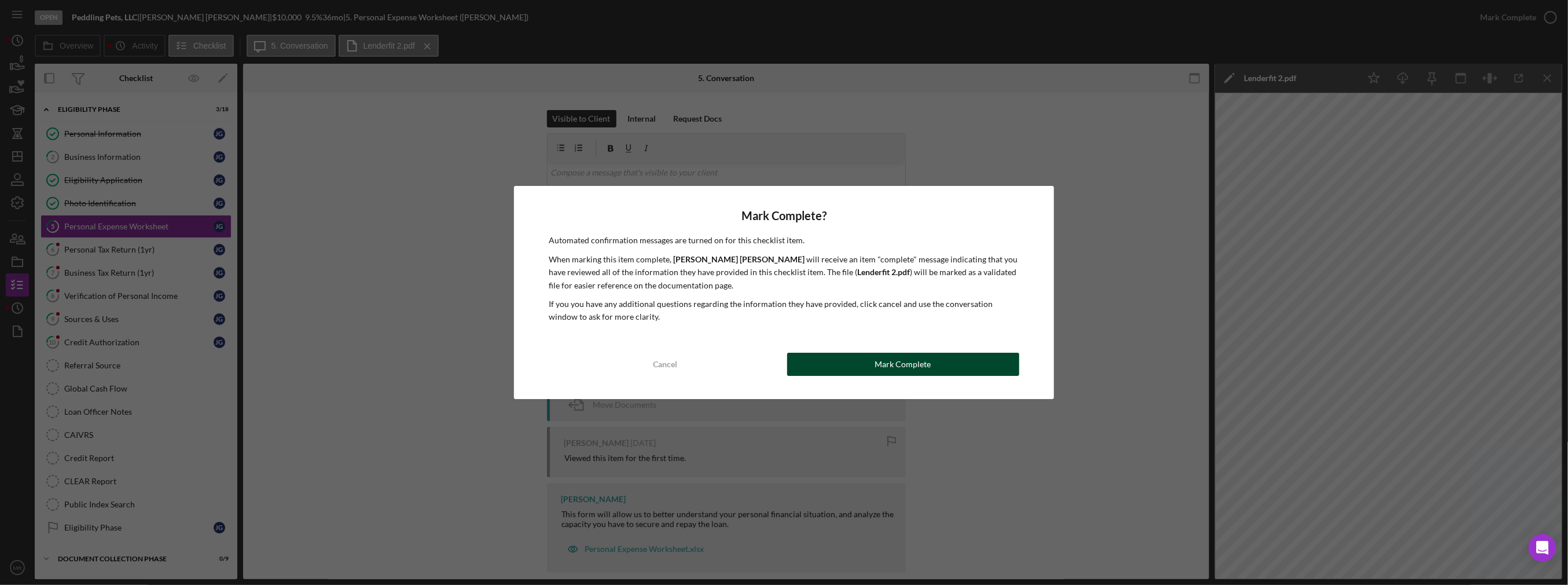
click at [875, 371] on button "Mark Complete" at bounding box center [903, 364] width 232 height 23
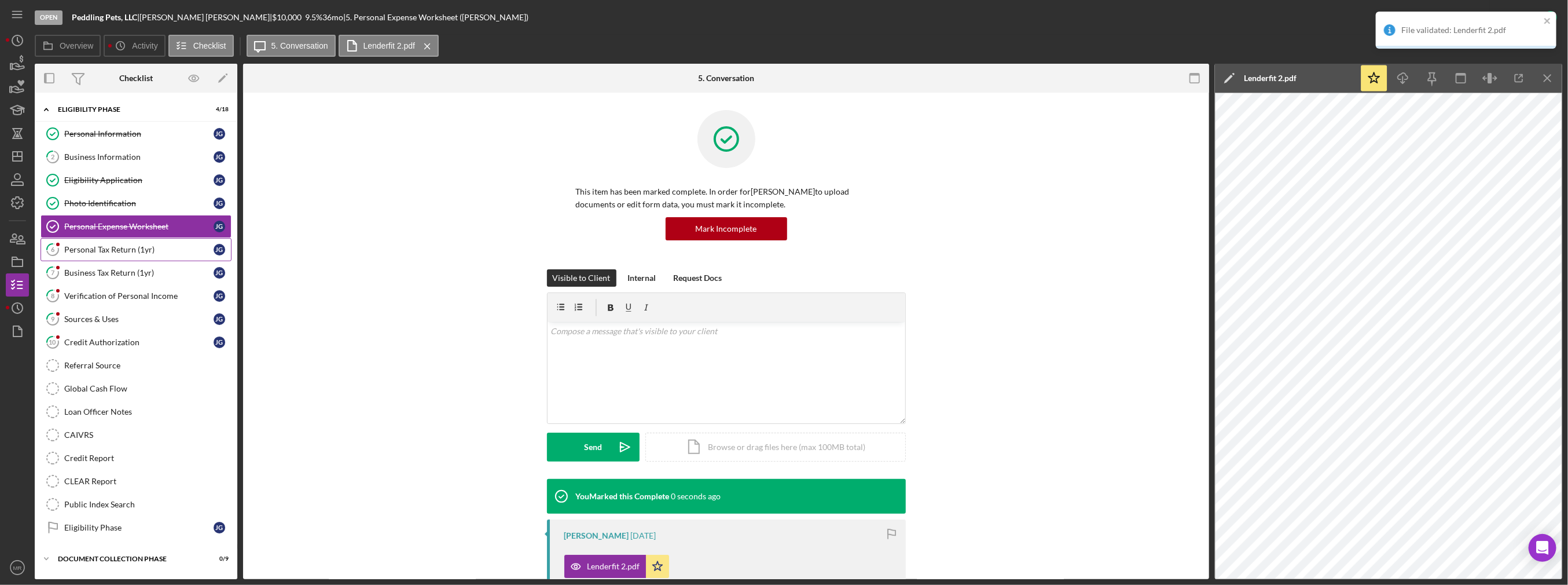
click at [164, 251] on div "Personal Tax Return (1yr)" at bounding box center [139, 249] width 149 height 9
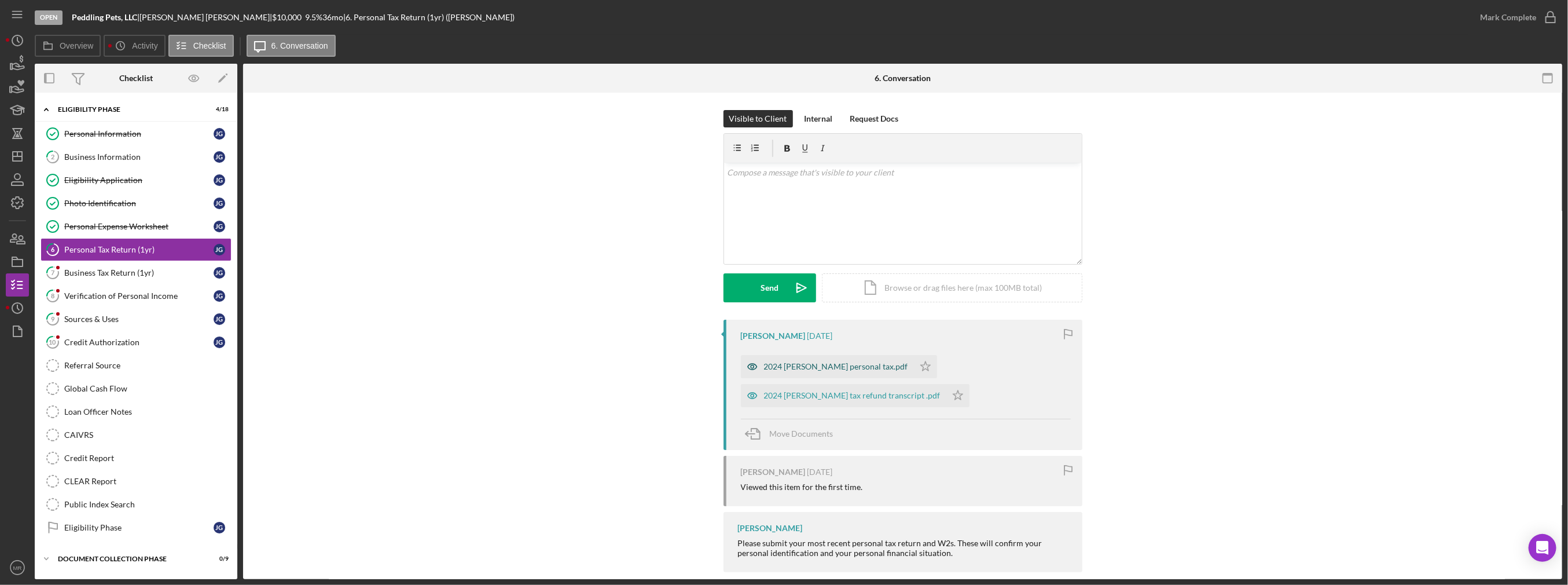
click at [851, 371] on div "2024 [PERSON_NAME] personal tax.pdf" at bounding box center [827, 366] width 173 height 23
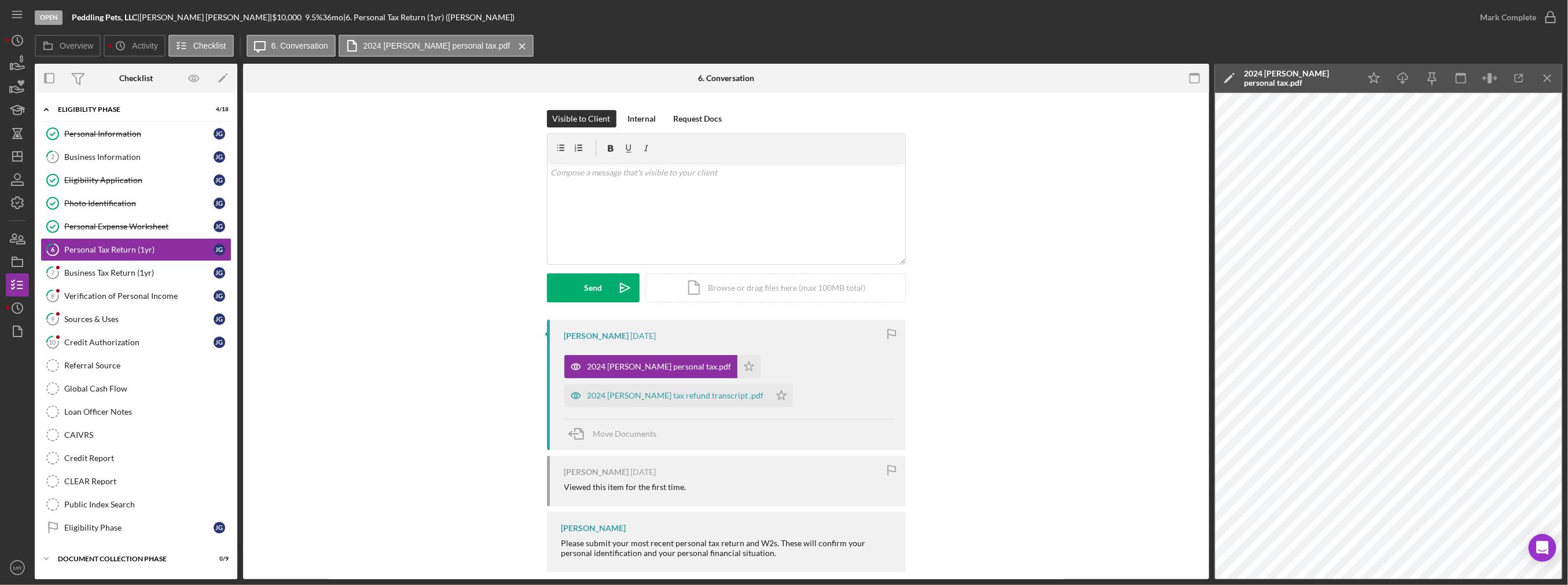
scroll to position [14, 0]
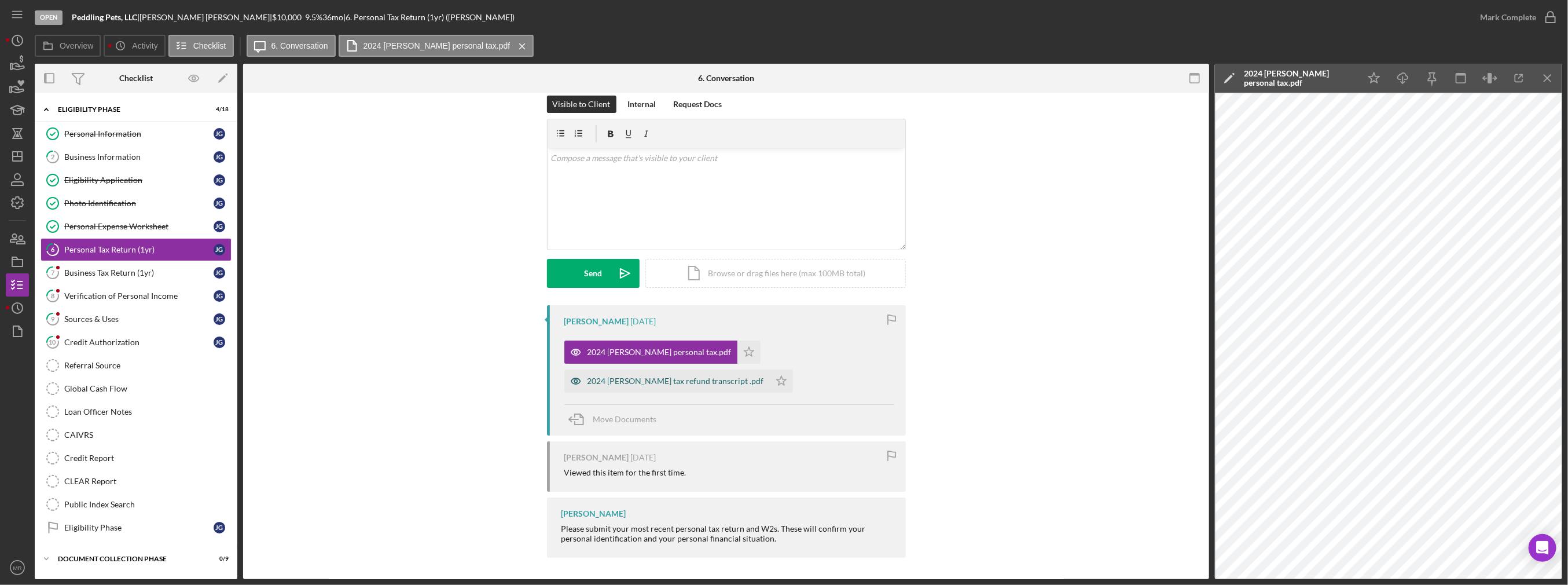
click at [652, 377] on div "2024 [PERSON_NAME] tax refund transcript .pdf" at bounding box center [676, 381] width 177 height 9
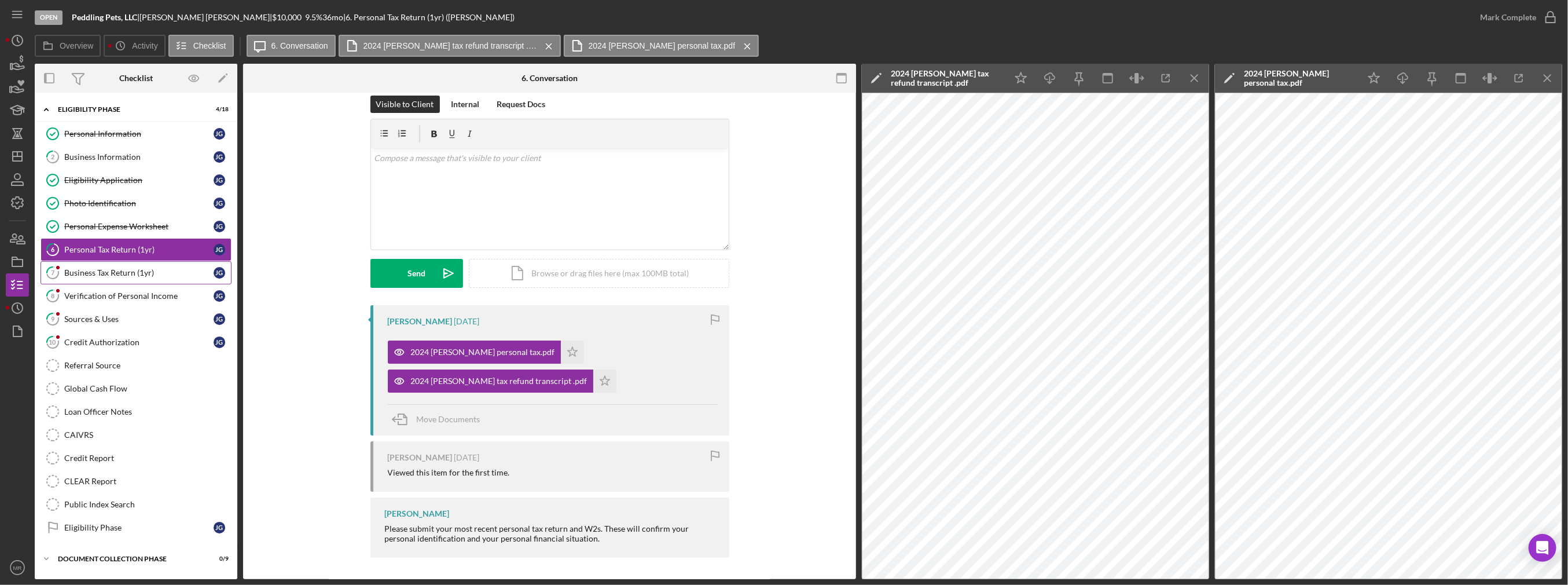
click at [122, 269] on div "Business Tax Return (1yr)" at bounding box center [139, 272] width 149 height 9
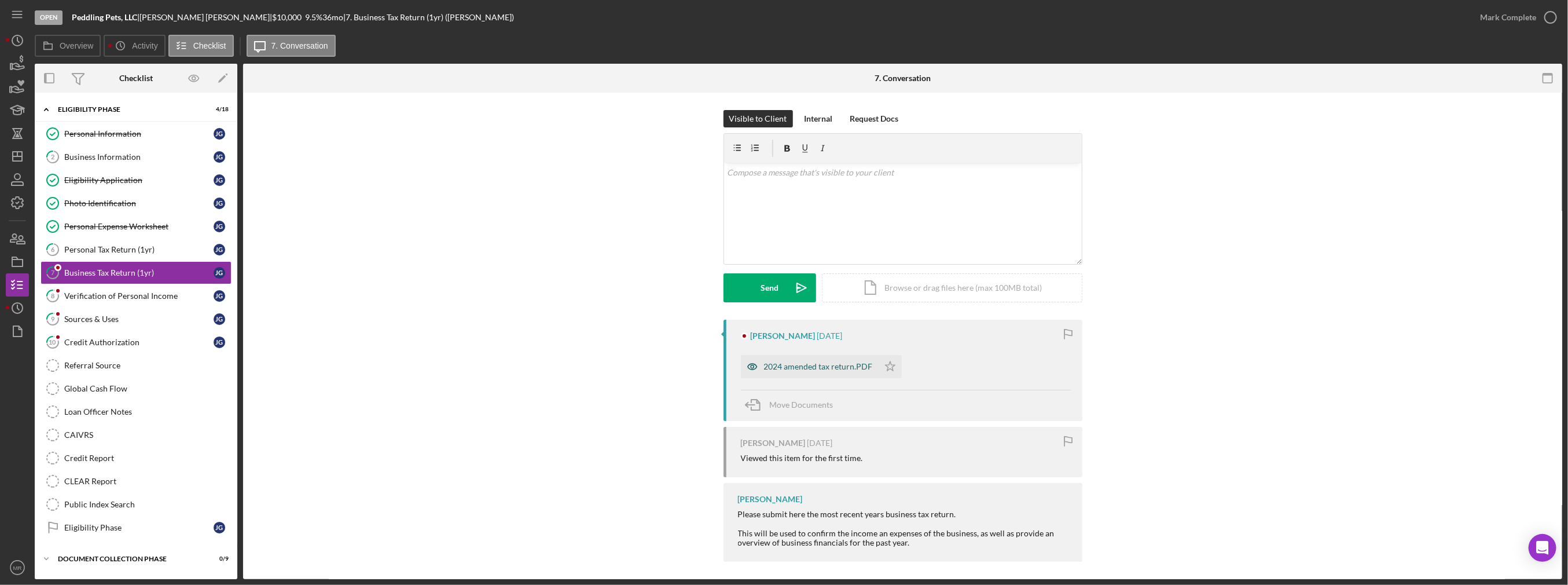
click at [833, 369] on div "2024 amended tax return.PDF" at bounding box center [818, 366] width 109 height 9
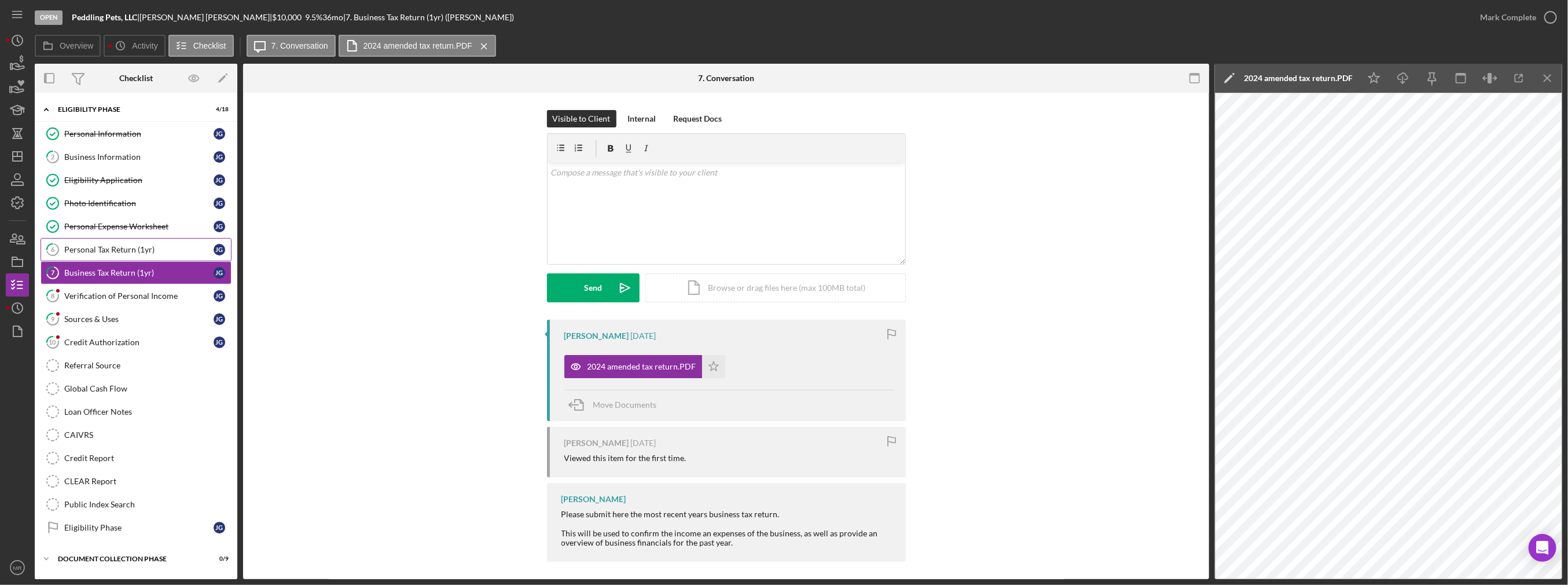
click at [154, 240] on link "6 Personal Tax Return (1yr) [PERSON_NAME]" at bounding box center [136, 250] width 191 height 23
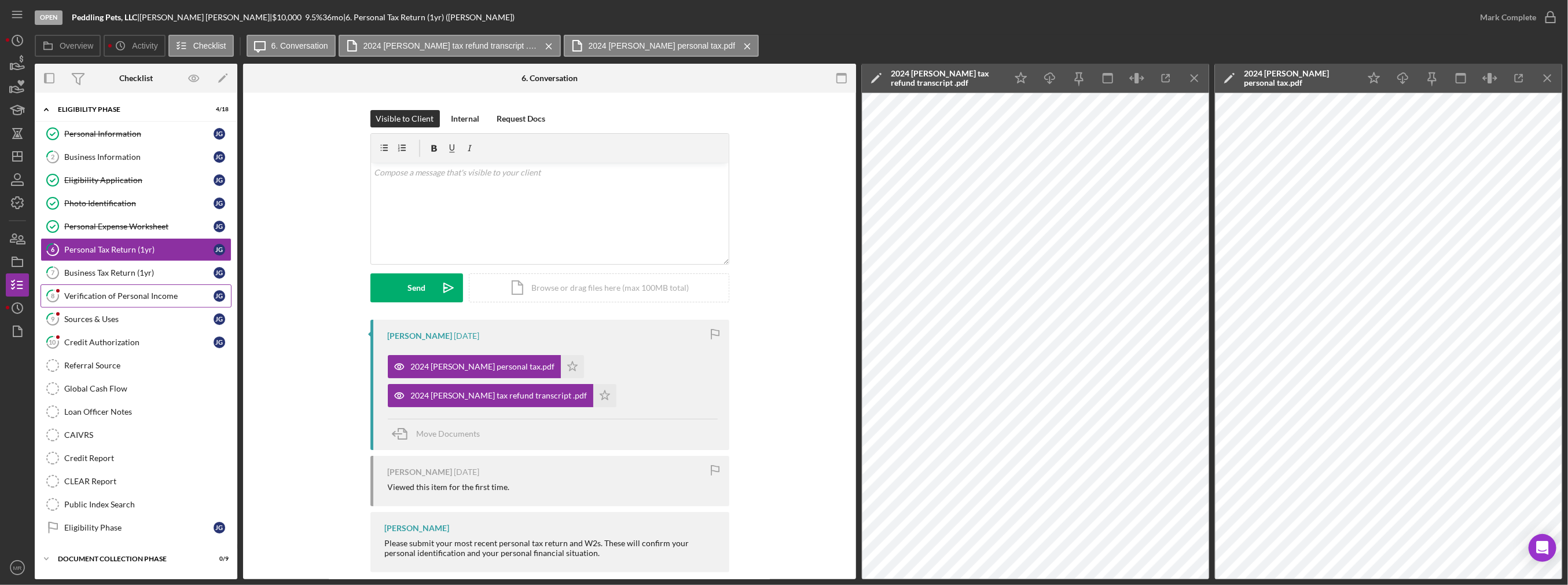
click at [104, 301] on link "8 Verification of Personal Income [PERSON_NAME]" at bounding box center [136, 296] width 191 height 23
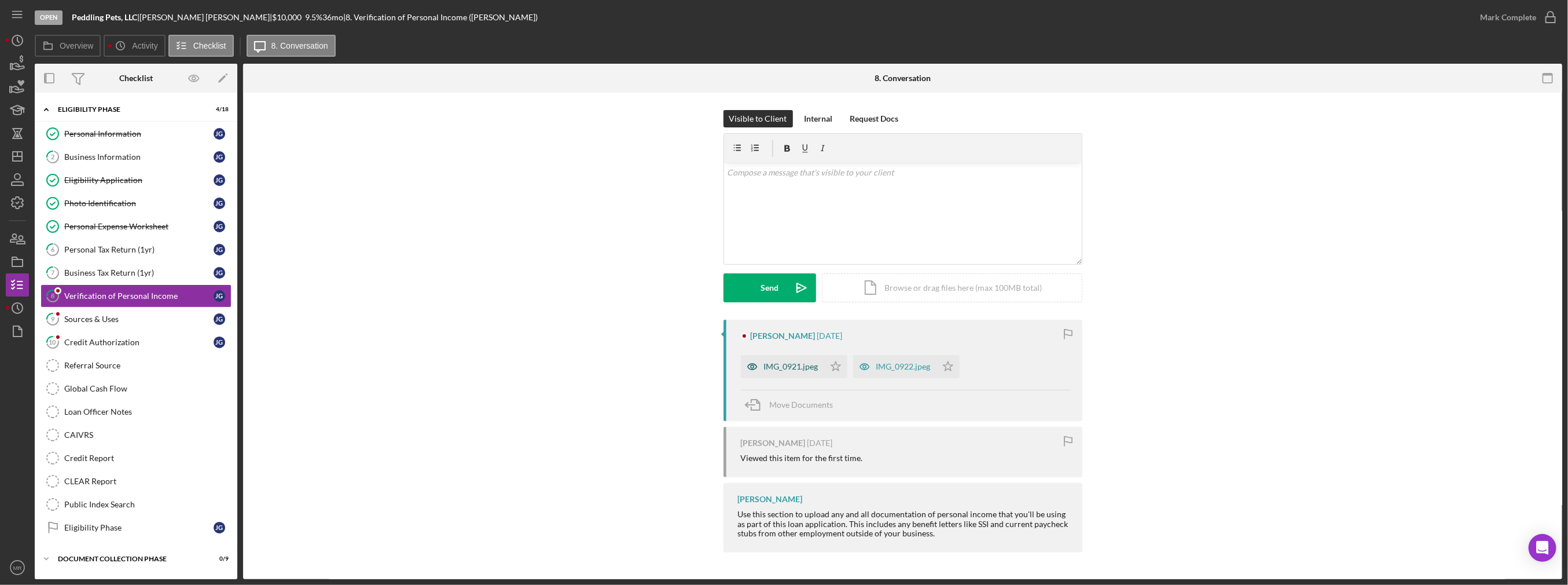
click at [781, 369] on div "IMG_0921.jpeg" at bounding box center [791, 366] width 54 height 9
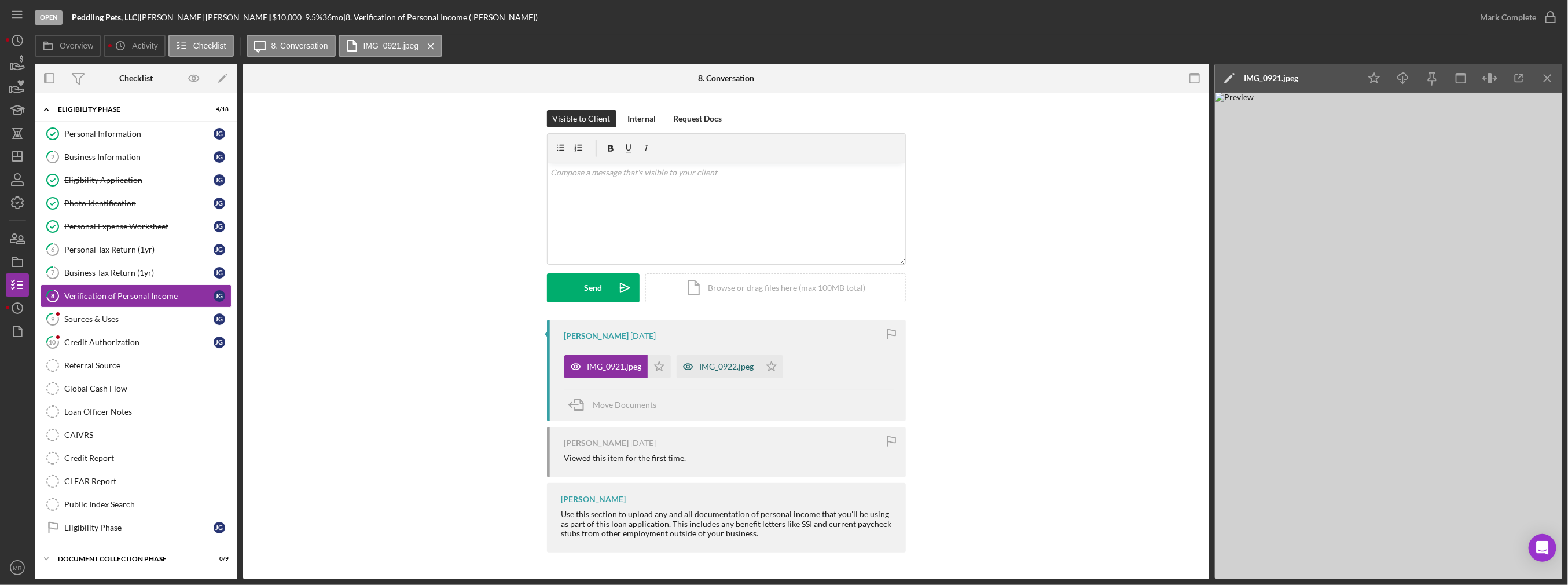
click at [709, 369] on div "IMG_0922.jpeg" at bounding box center [726, 366] width 54 height 9
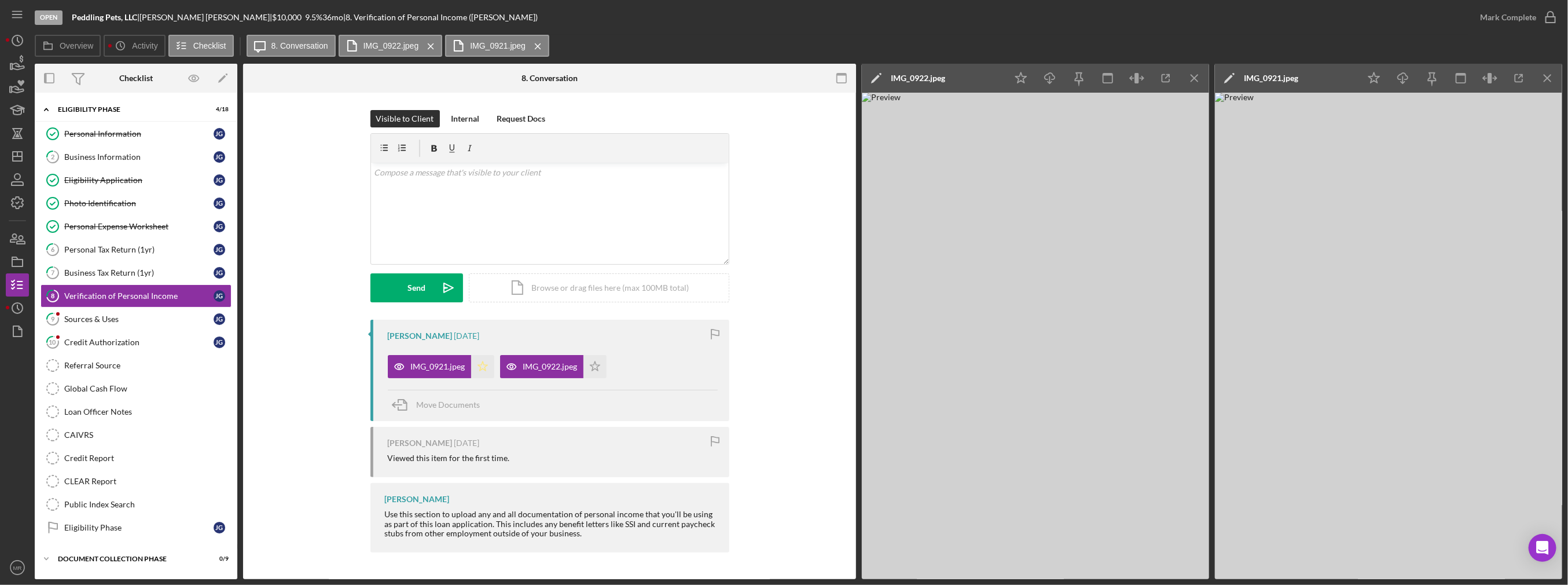
click at [482, 366] on icon "Icon/Star" at bounding box center [483, 366] width 23 height 23
click at [591, 366] on polygon "button" at bounding box center [595, 366] width 10 height 9
click at [1498, 19] on div "Mark Complete" at bounding box center [1508, 17] width 56 height 23
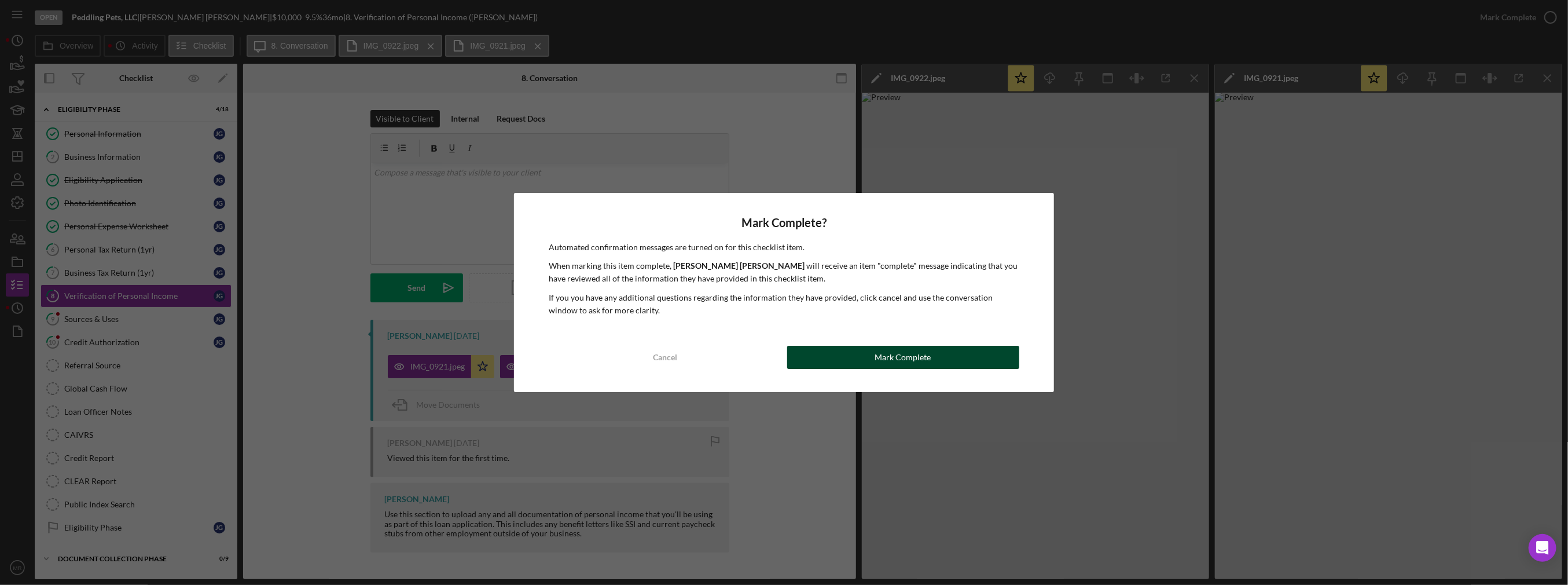
click at [890, 354] on div "Mark Complete" at bounding box center [903, 358] width 56 height 23
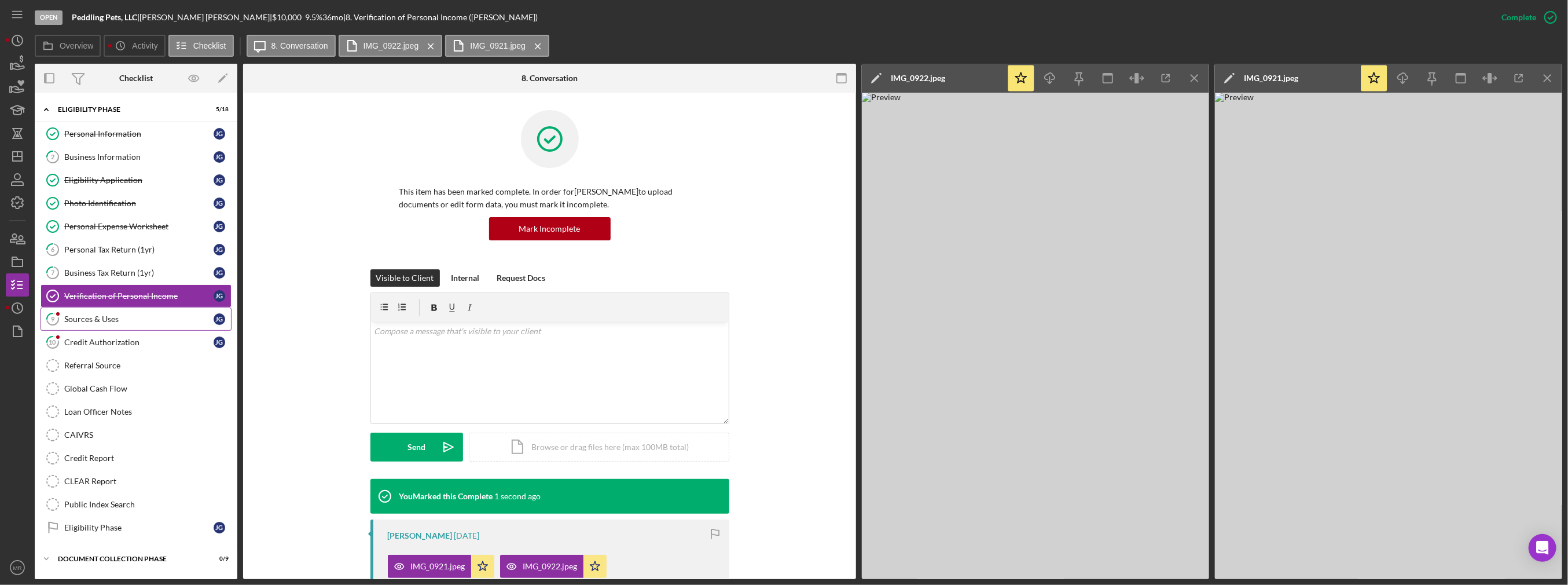
click at [140, 319] on div "Sources & Uses" at bounding box center [139, 319] width 149 height 9
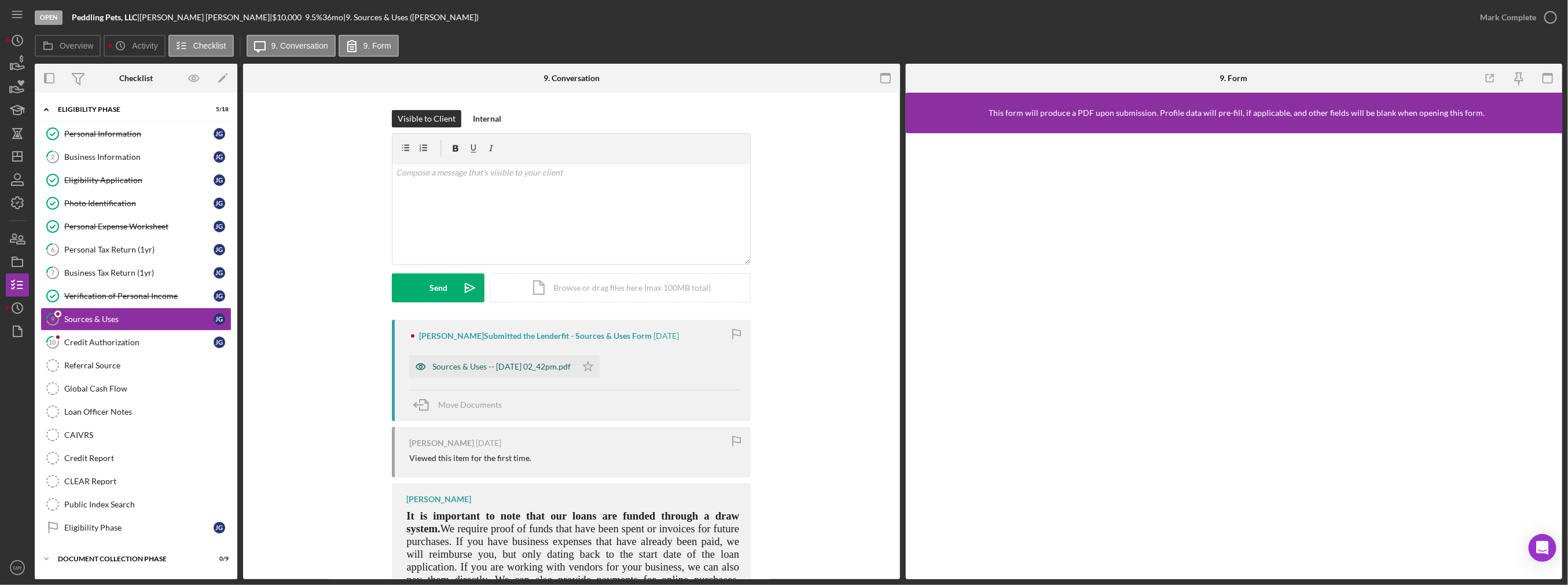
click at [538, 362] on div "Sources & Uses -- [DATE] 02_42pm.pdf" at bounding box center [501, 366] width 138 height 9
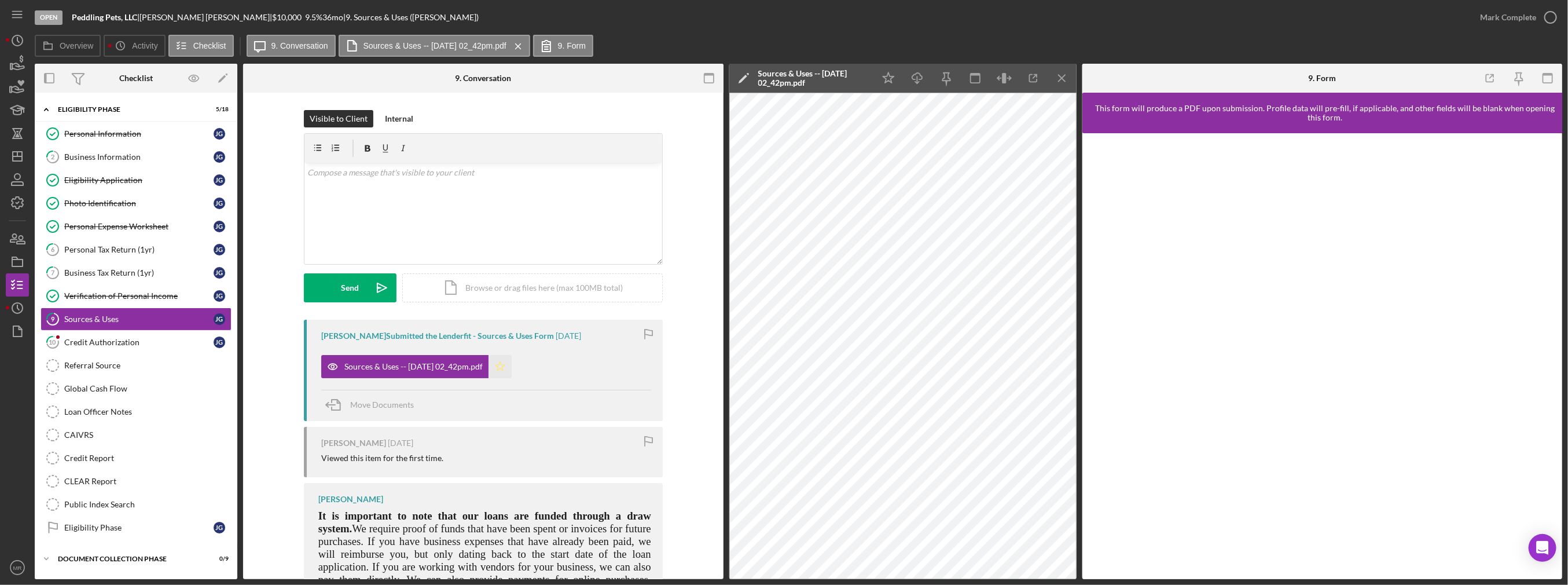
click at [511, 362] on icon "Icon/Star" at bounding box center [500, 366] width 23 height 23
click at [1489, 24] on div "Mark Complete" at bounding box center [1508, 17] width 56 height 23
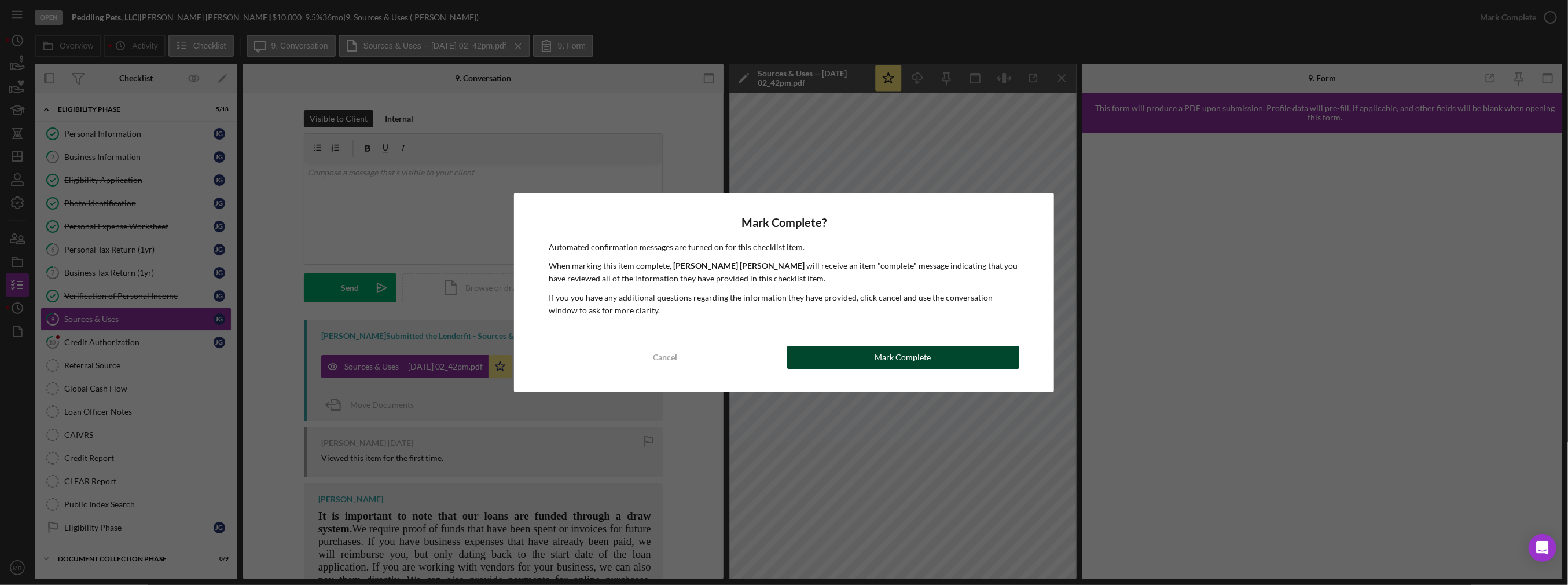
click at [797, 355] on button "Mark Complete" at bounding box center [903, 358] width 232 height 23
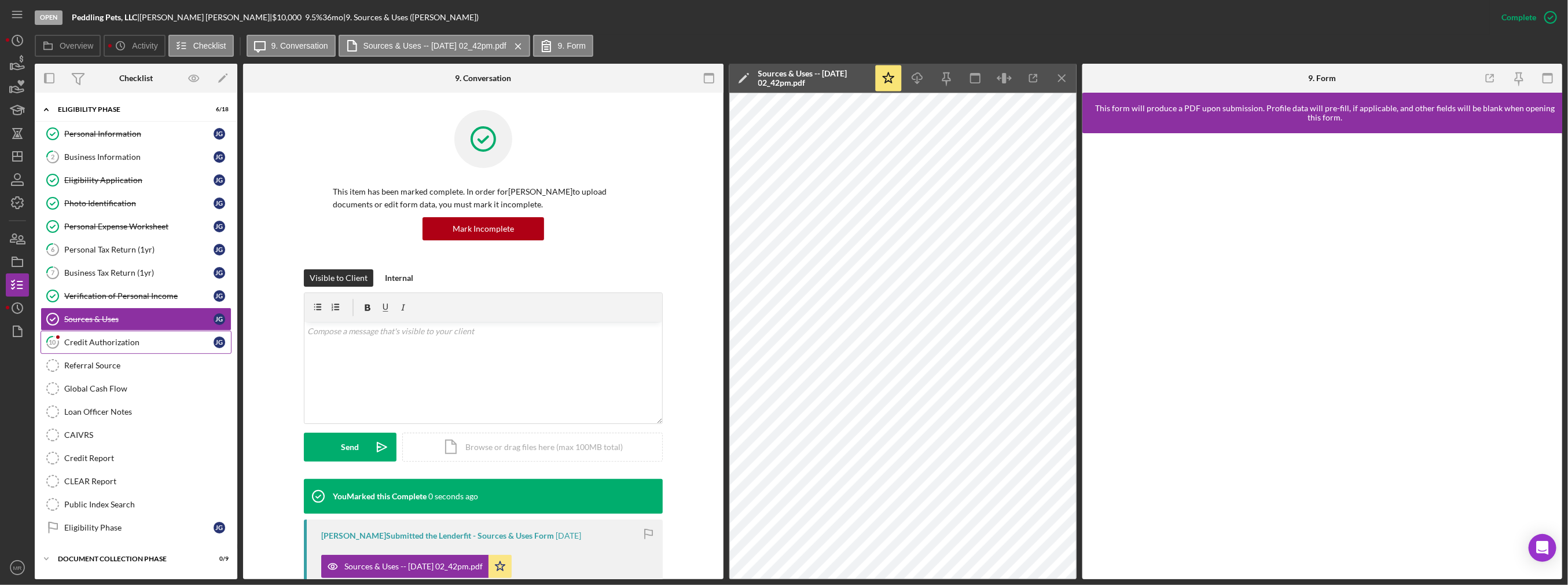
click at [109, 331] on link "10 Credit Authorization [PERSON_NAME]" at bounding box center [136, 342] width 191 height 23
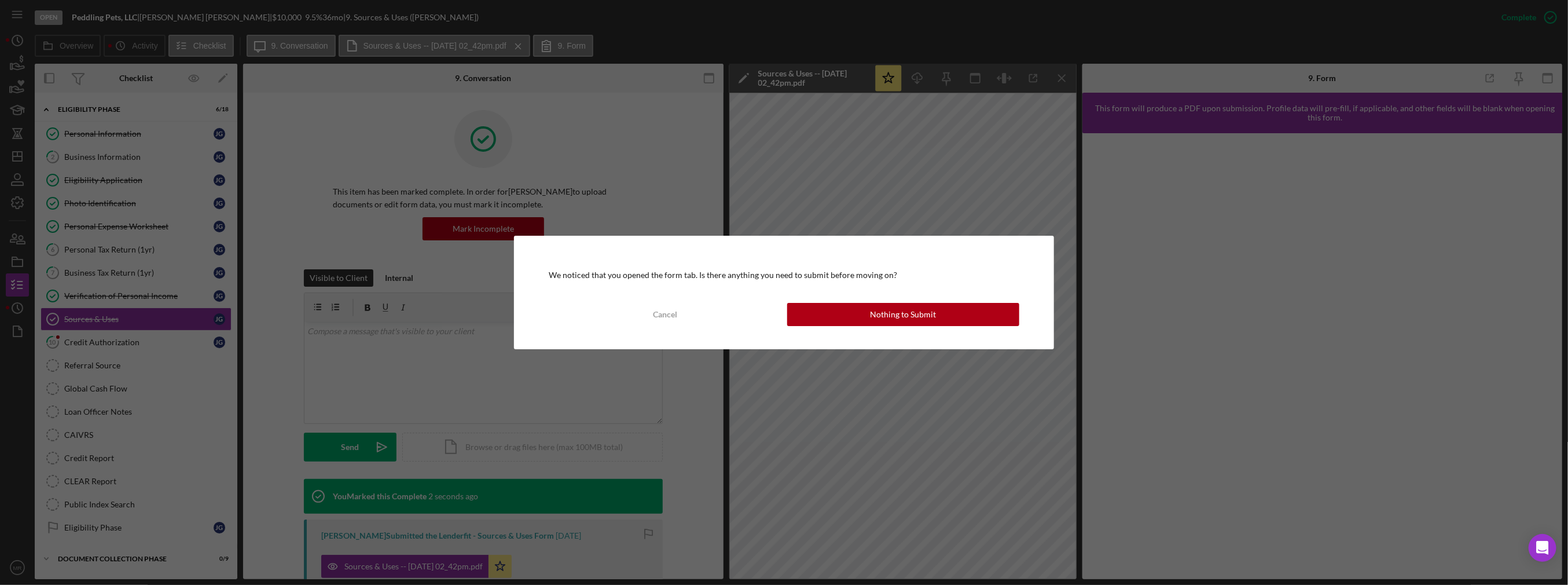
click at [137, 342] on div "We noticed that you opened the form tab. Is there anything you need to submit b…" at bounding box center [784, 292] width 1568 height 585
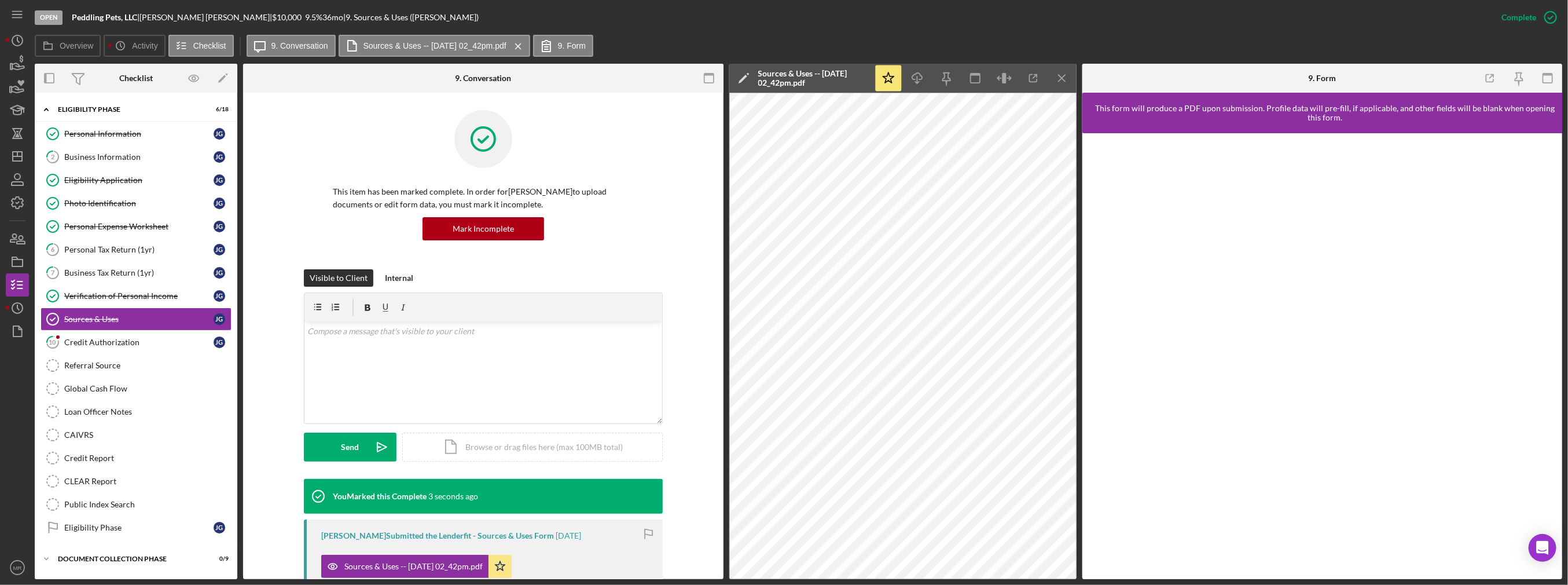
click at [137, 342] on div "Credit Authorization" at bounding box center [139, 342] width 149 height 9
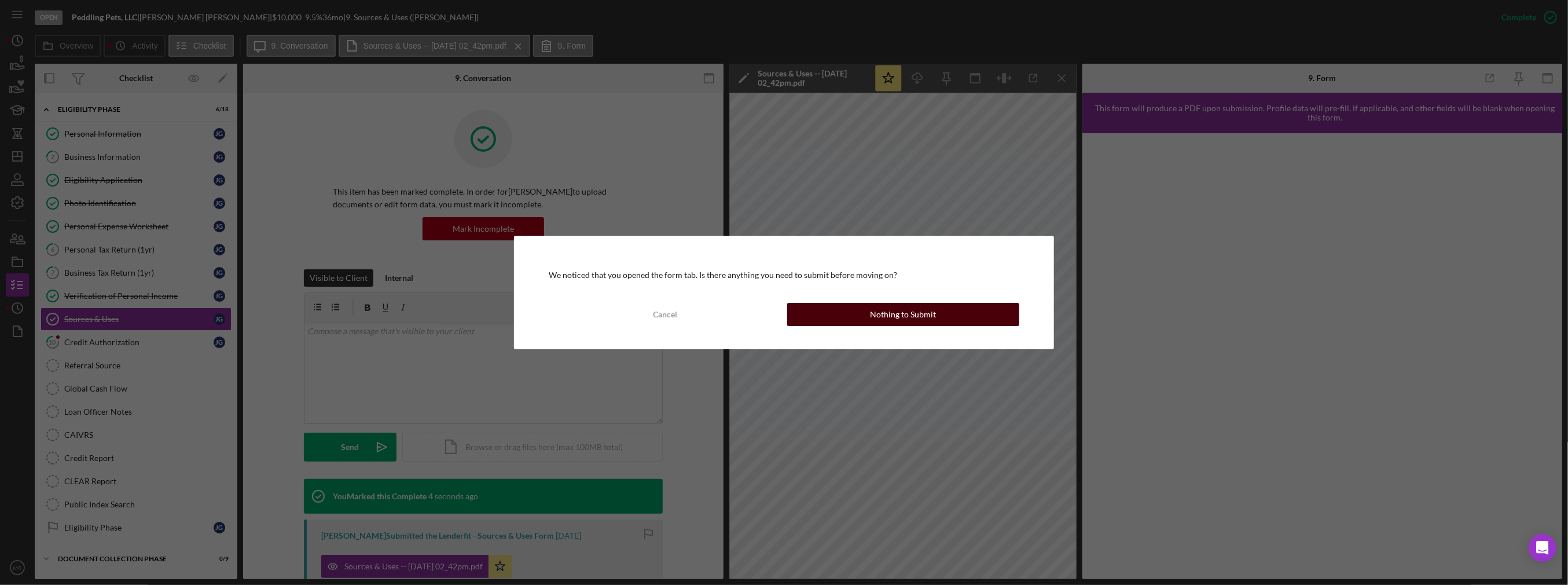
drag, startPoint x: 855, startPoint y: 314, endPoint x: 840, endPoint y: 335, distance: 25.8
click at [855, 314] on button "Nothing to Submit" at bounding box center [903, 314] width 232 height 23
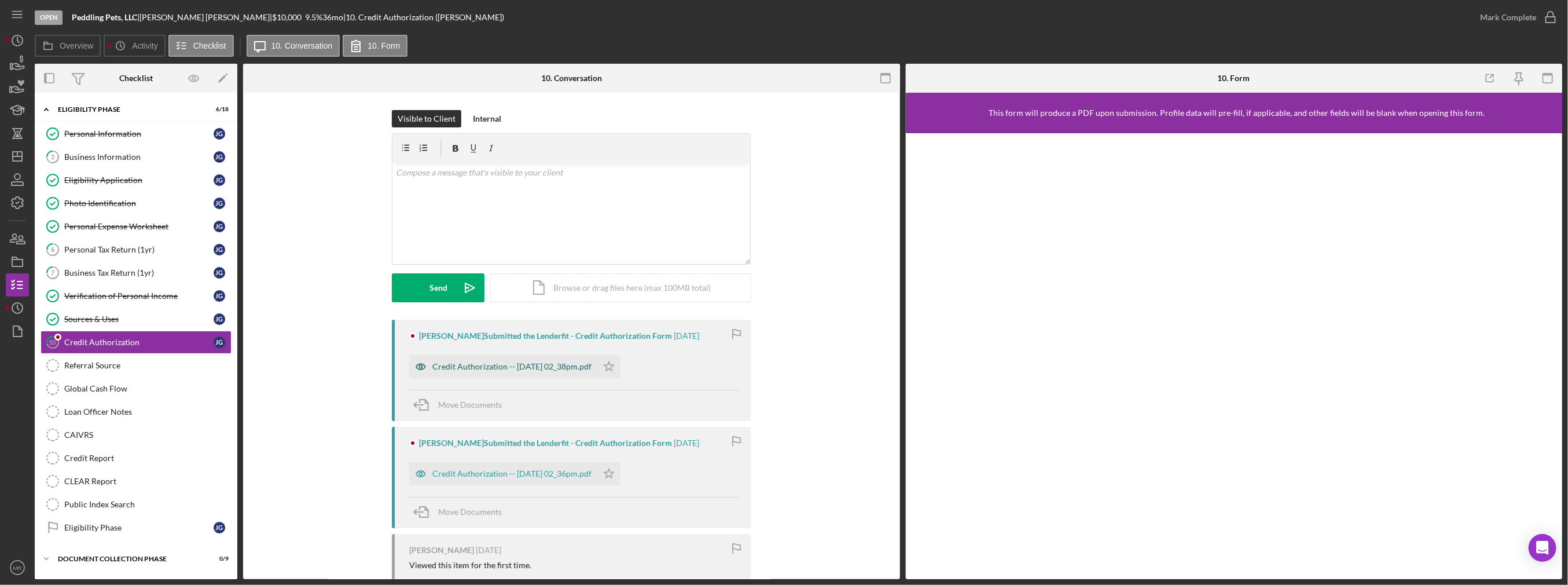
click at [540, 360] on div "Credit Authorization -- [DATE] 02_38pm.pdf" at bounding box center [503, 366] width 188 height 23
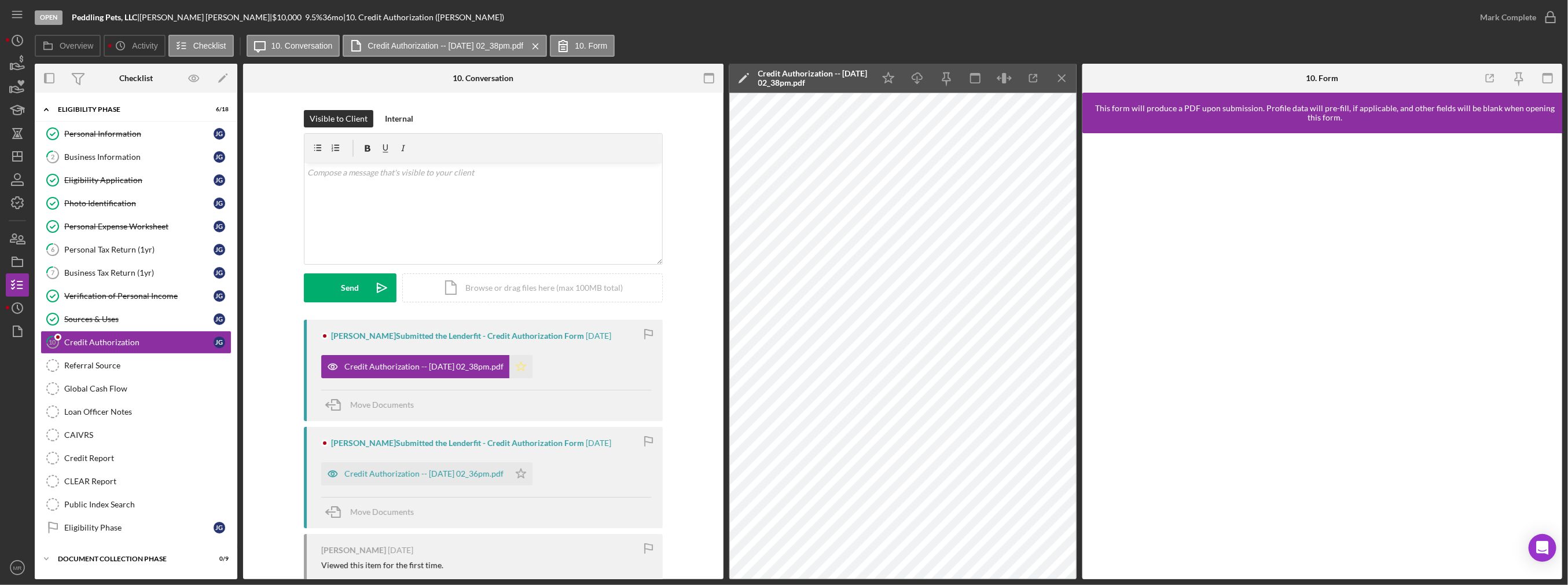
click at [529, 366] on icon "Icon/Star" at bounding box center [521, 366] width 23 height 23
click at [142, 222] on div "Personal Expense Worksheet" at bounding box center [139, 226] width 149 height 9
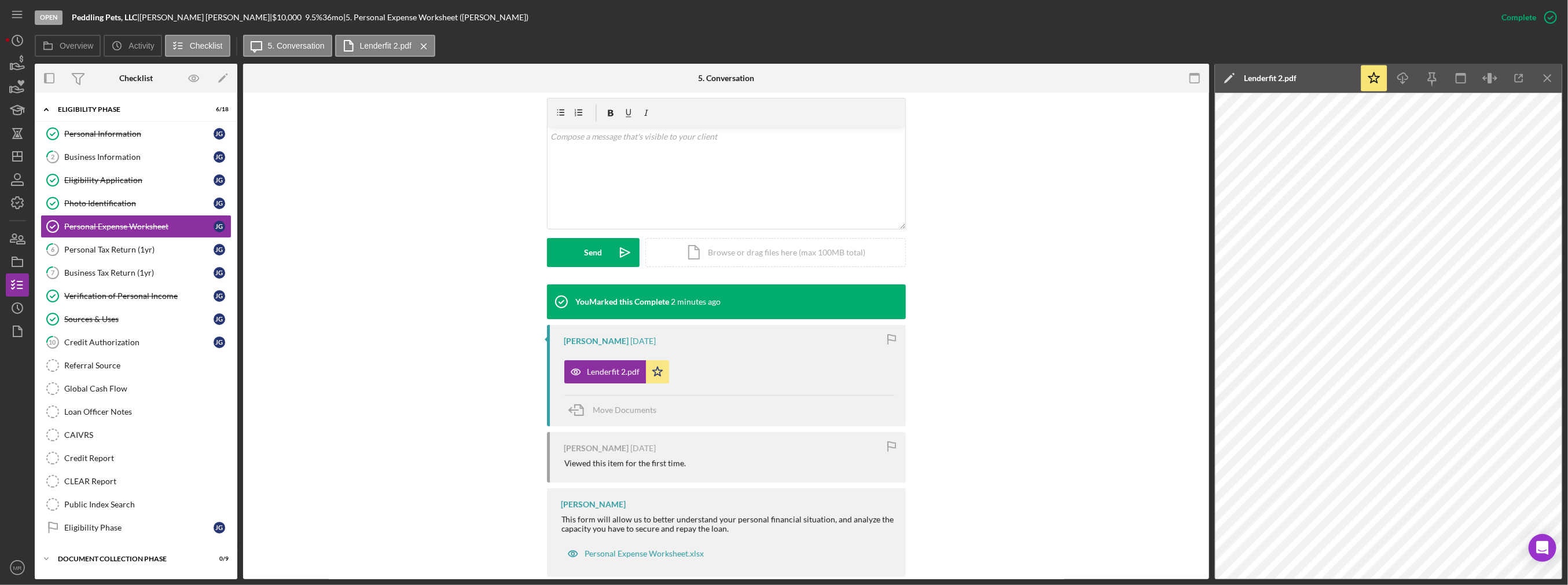
scroll to position [214, 0]
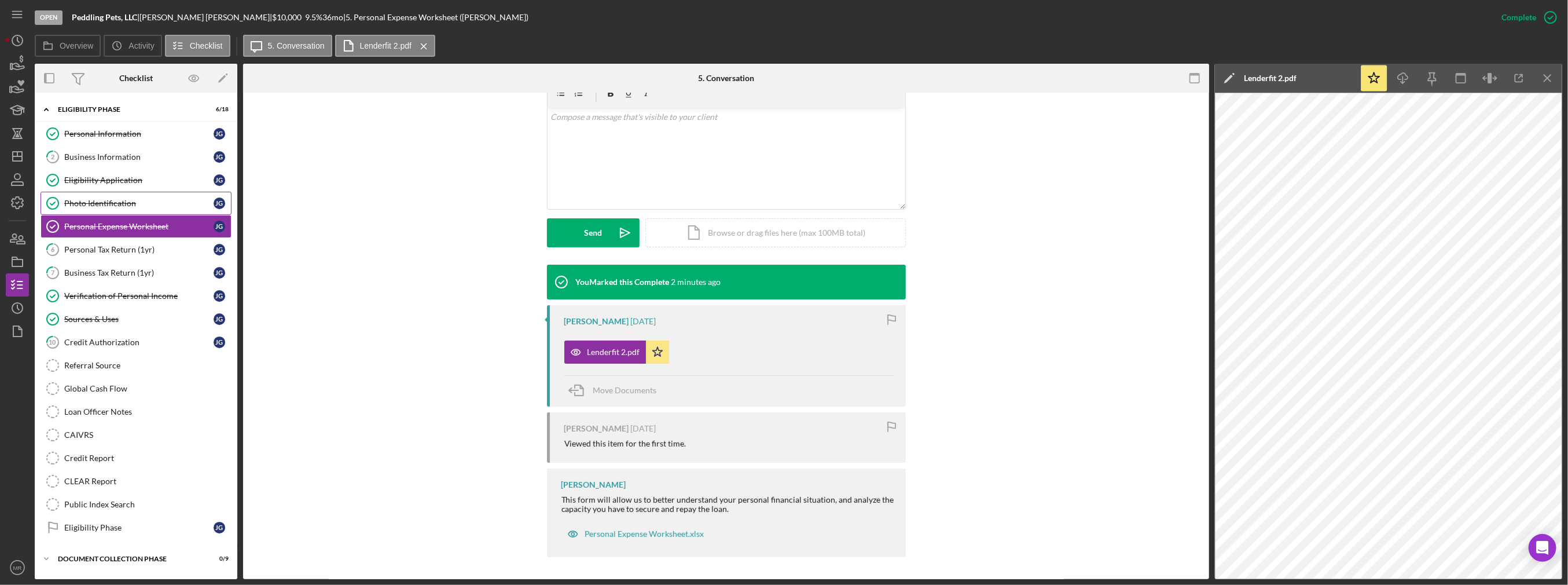
click at [113, 199] on div "Photo Identification" at bounding box center [139, 203] width 149 height 9
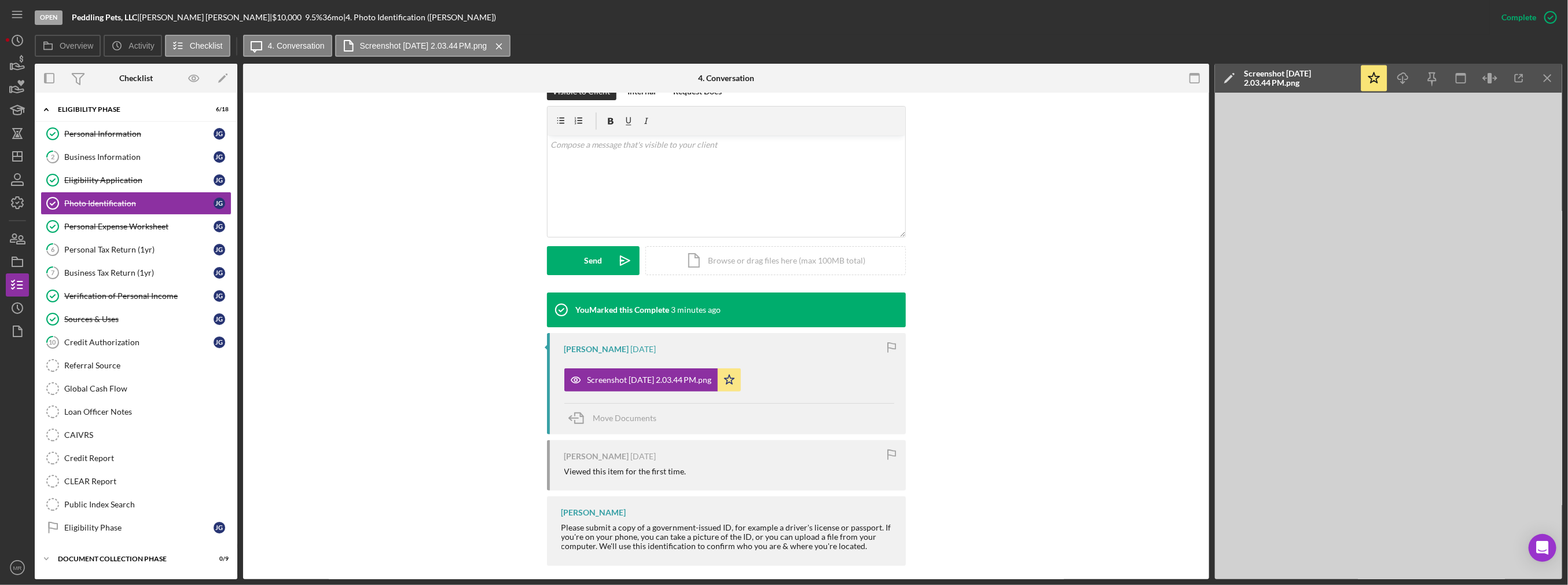
scroll to position [195, 0]
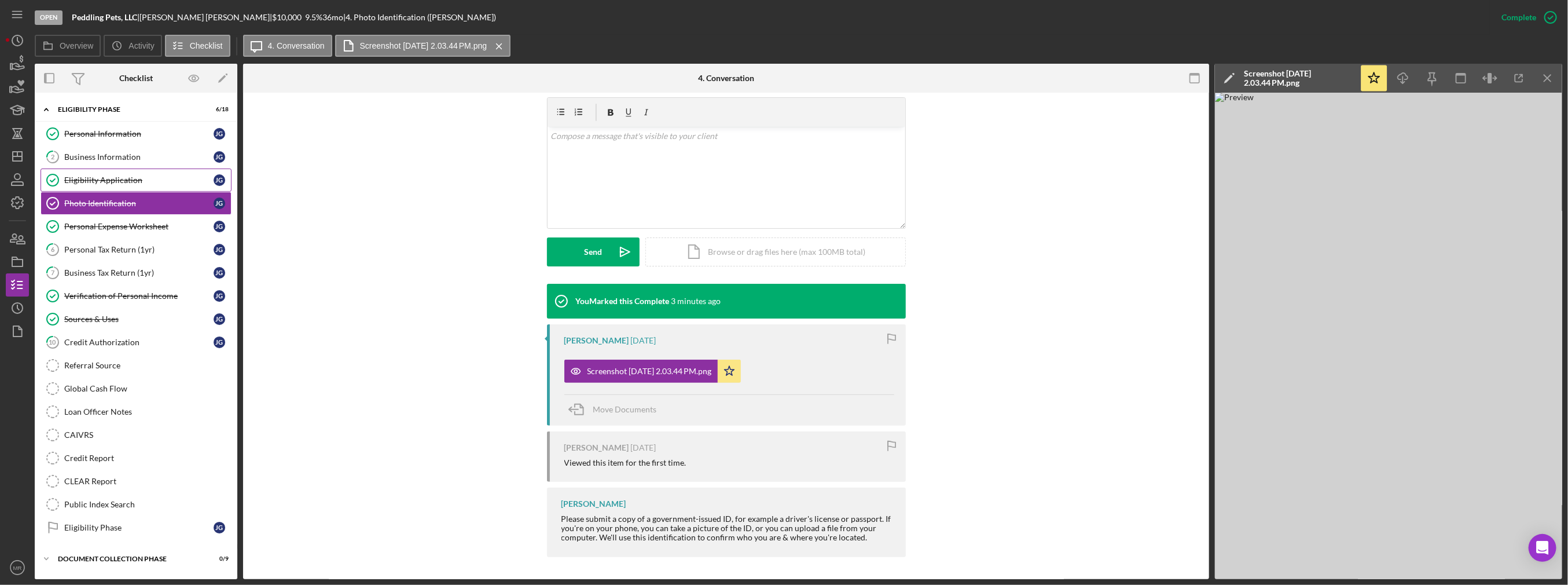
click at [143, 171] on link "Eligibility Application Eligibility Application [PERSON_NAME]" at bounding box center [136, 180] width 191 height 23
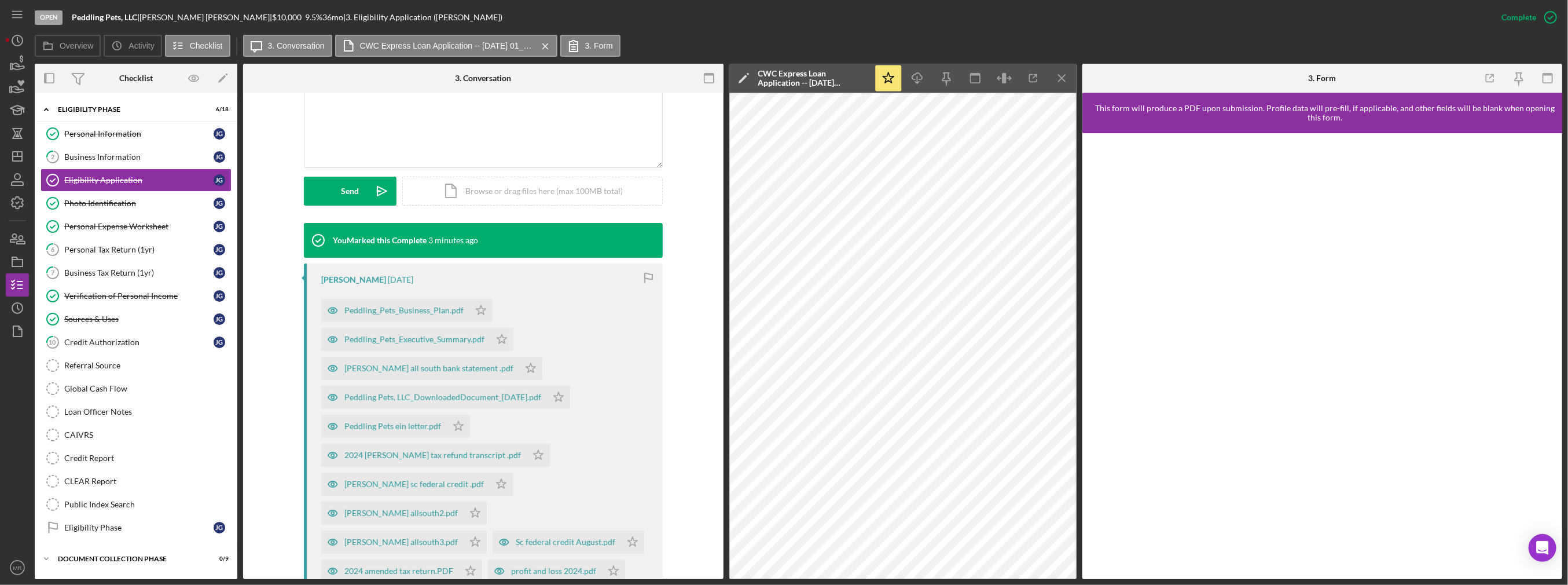
scroll to position [290, 0]
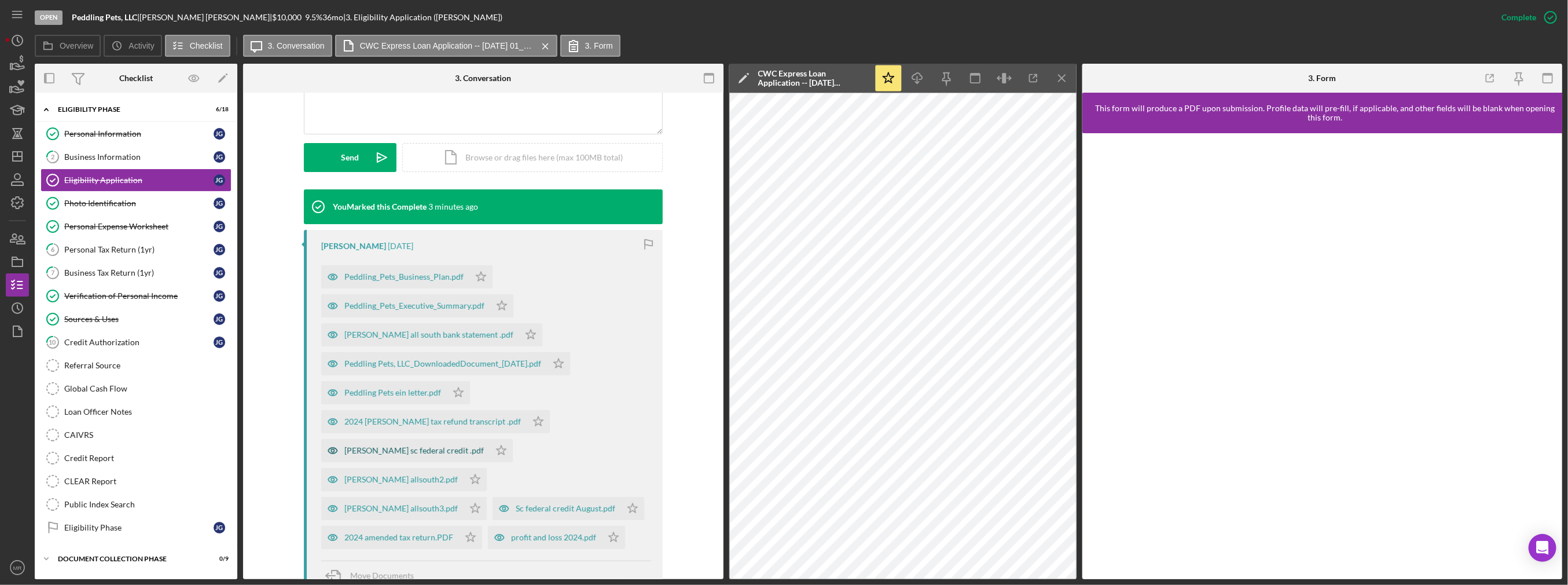
click at [405, 453] on div "[PERSON_NAME] sc federal credit .pdf" at bounding box center [414, 450] width 140 height 9
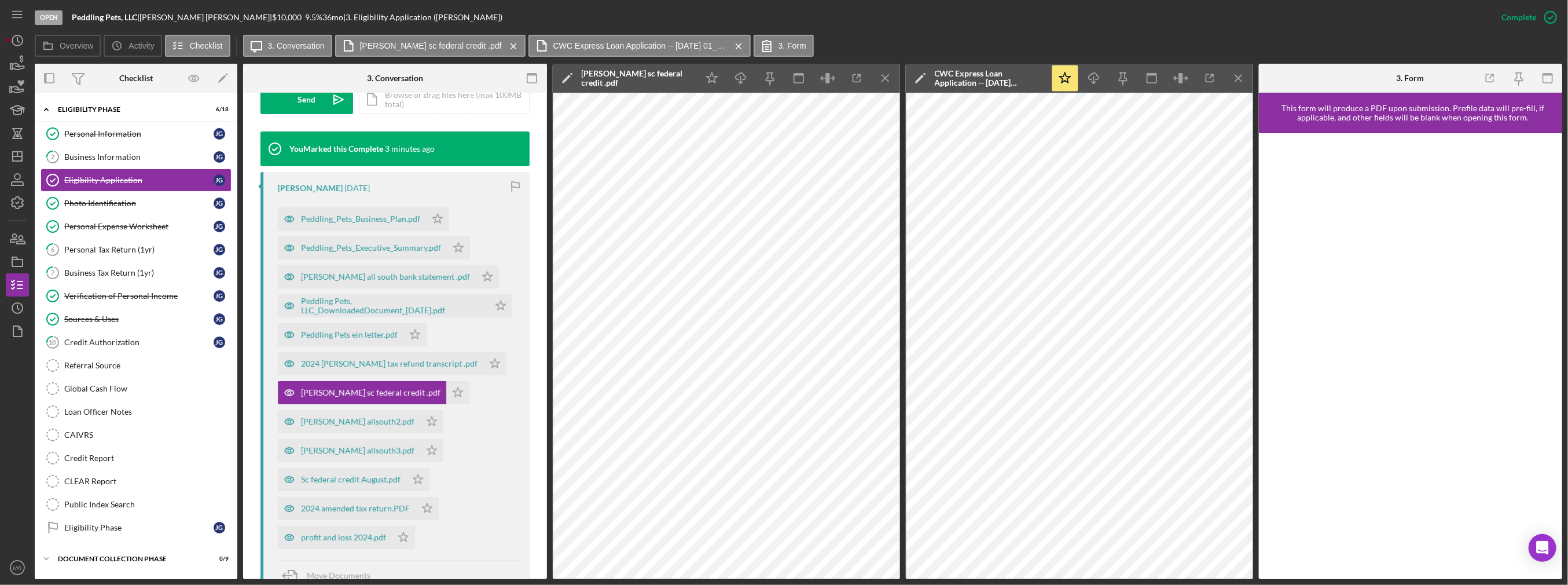
scroll to position [361, 0]
click at [360, 509] on div "2024 amended tax return.PDF" at bounding box center [355, 508] width 109 height 9
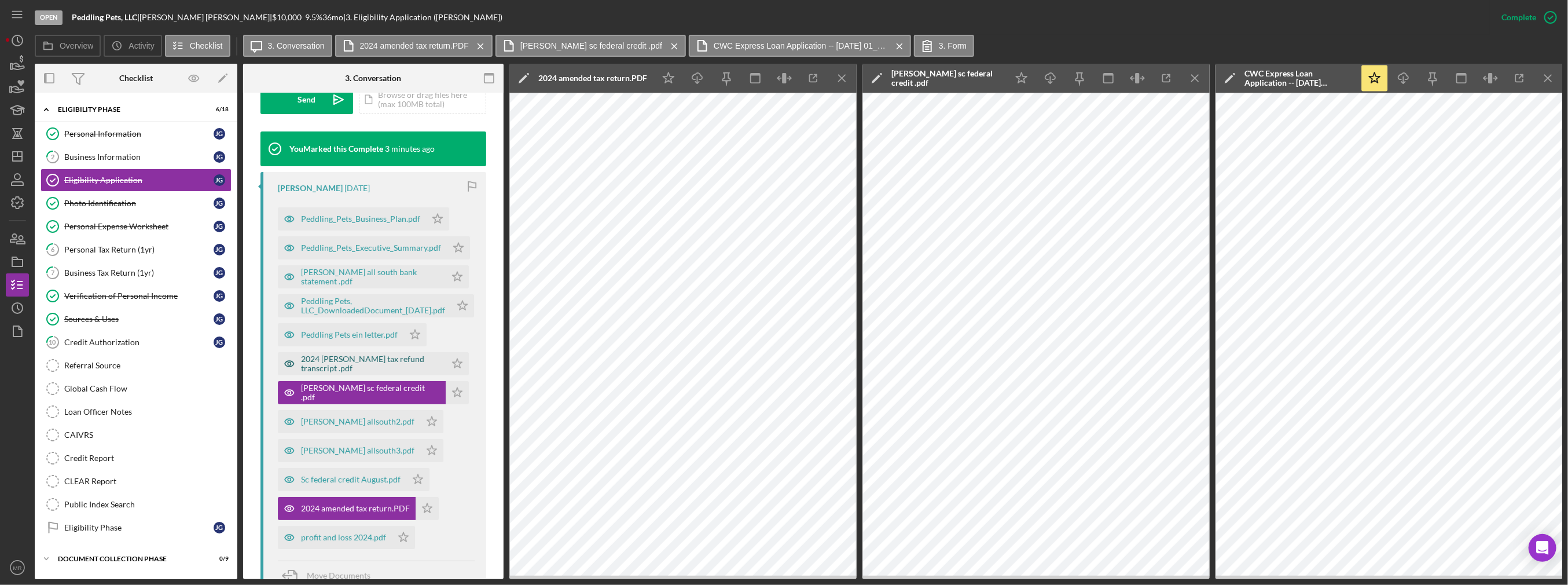
click at [352, 365] on div "2024 [PERSON_NAME] tax refund transcript .pdf" at bounding box center [370, 364] width 139 height 19
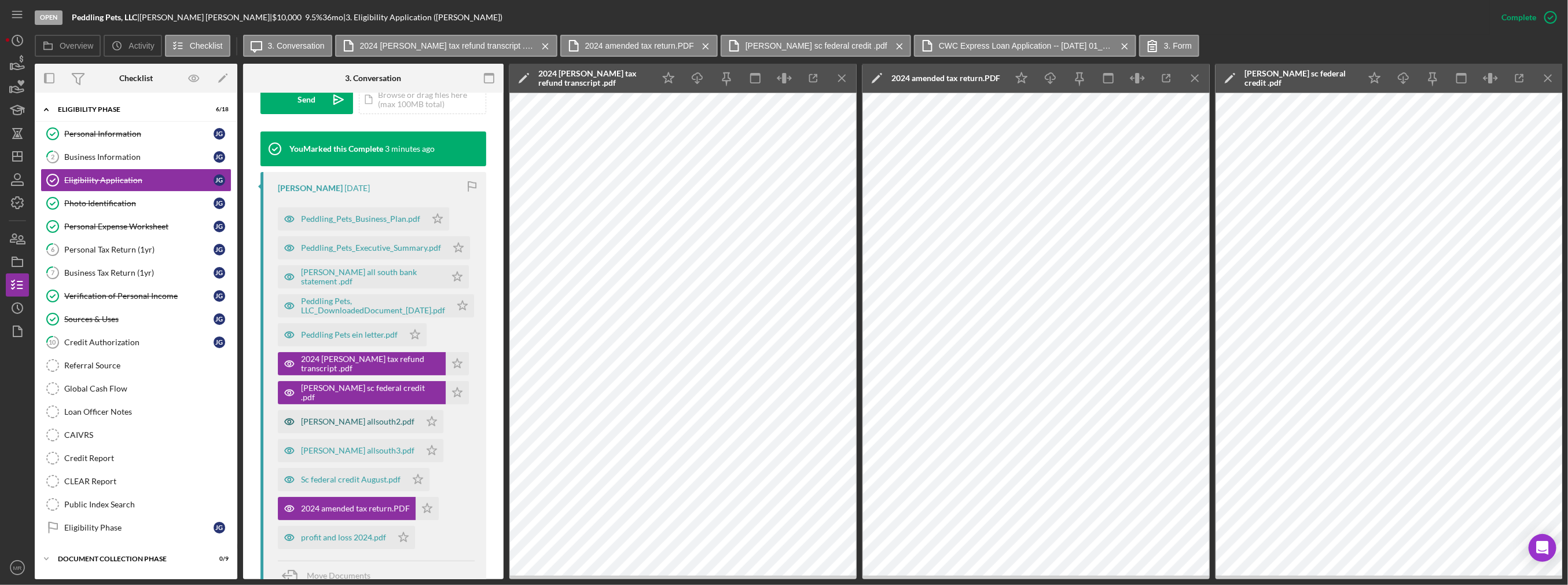
click at [318, 415] on div "[PERSON_NAME] allsouth2.pdf" at bounding box center [349, 421] width 143 height 23
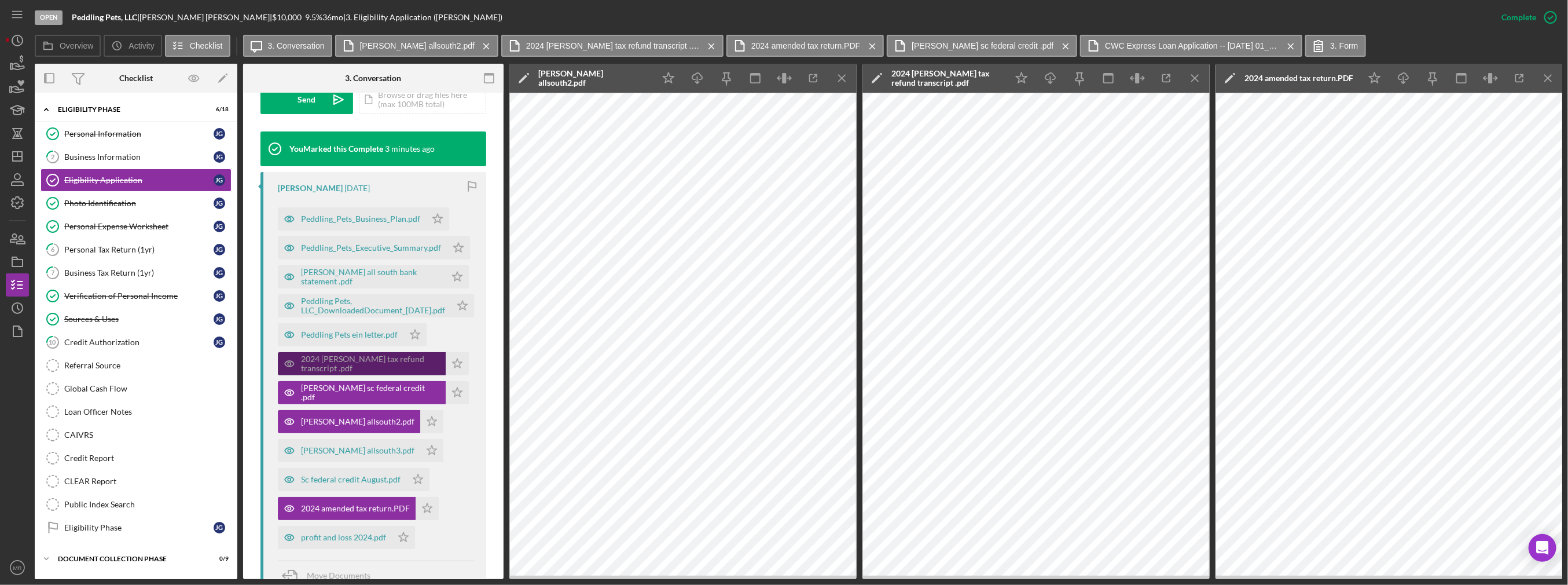
click at [348, 366] on div "2024 [PERSON_NAME] tax refund transcript .pdf" at bounding box center [370, 364] width 139 height 19
click at [351, 508] on div "2024 amended tax return.PDF" at bounding box center [355, 508] width 109 height 9
click at [849, 73] on icon "Icon/Menu Close" at bounding box center [842, 78] width 26 height 26
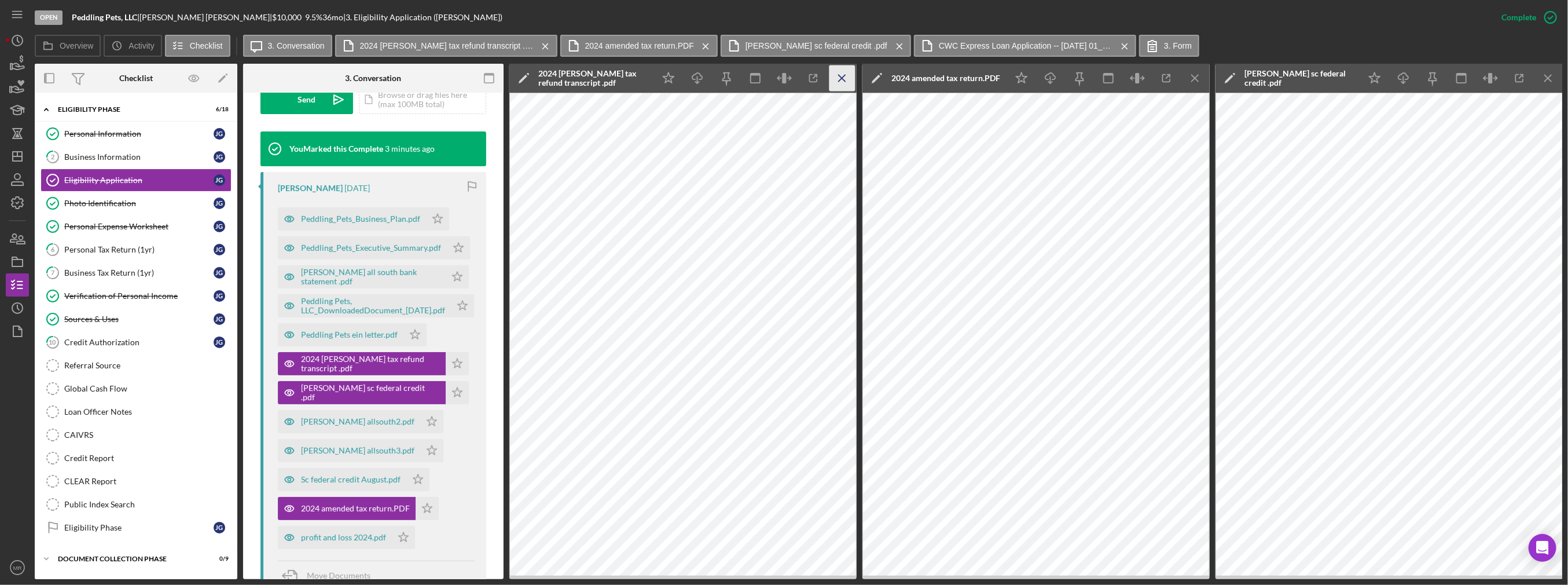
click at [849, 73] on icon "Icon/Menu Close" at bounding box center [842, 78] width 26 height 26
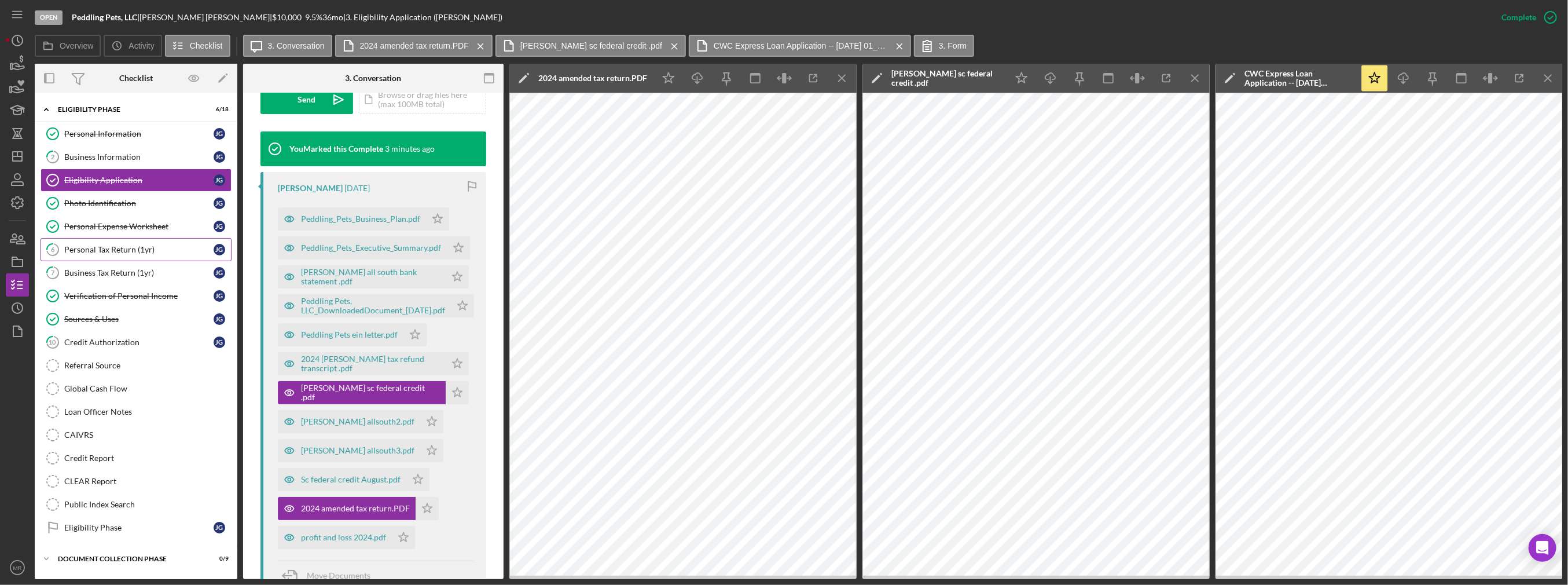
click at [132, 251] on div "Personal Tax Return (1yr)" at bounding box center [139, 249] width 149 height 9
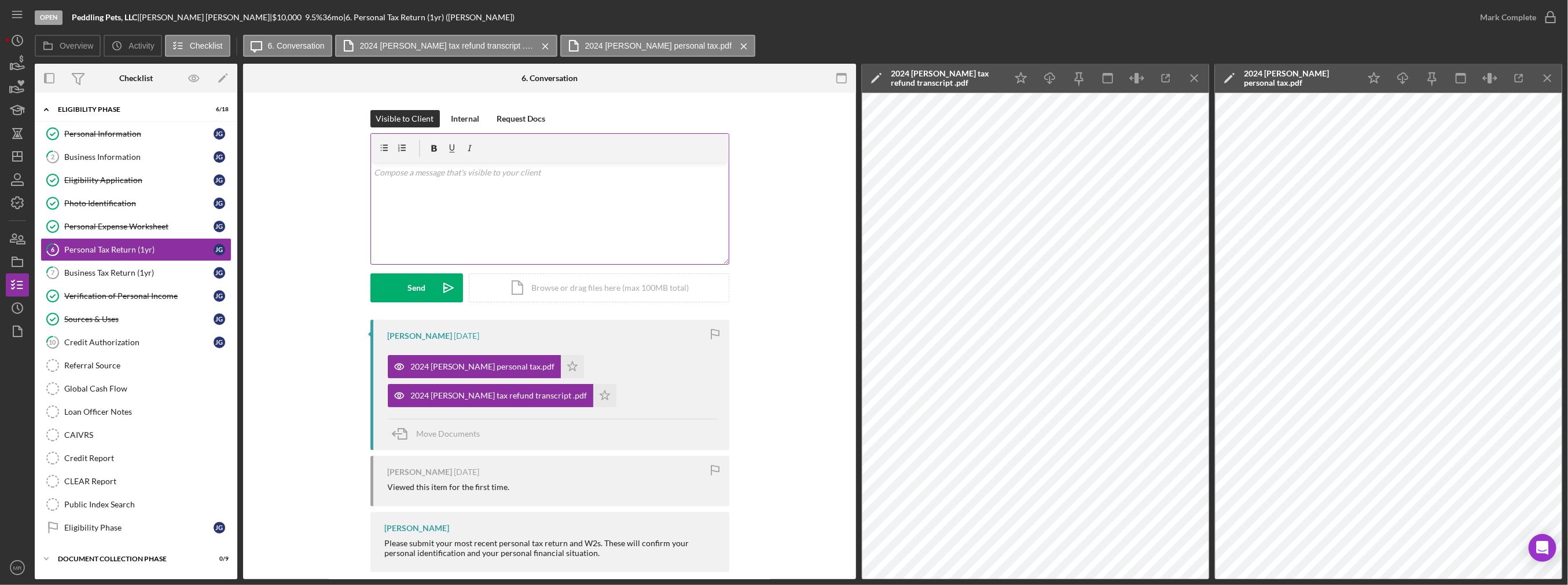
click at [498, 217] on div "v Color teal Color pink Remove color Add row above Add row below Add column bef…" at bounding box center [550, 214] width 357 height 101
click at [660, 217] on div "v Color teal Color pink Remove color Add row above Add row below Add column bef…" at bounding box center [550, 214] width 357 height 101
click at [441, 187] on p "Please include your 2024 SC State Tax Returns" at bounding box center [550, 189] width 352 height 13
click at [593, 188] on p "Please include your original 2024 SC State Tax Returns" at bounding box center [550, 189] width 352 height 13
click at [391, 290] on button "Send Icon/icon-invite-send" at bounding box center [417, 288] width 93 height 29
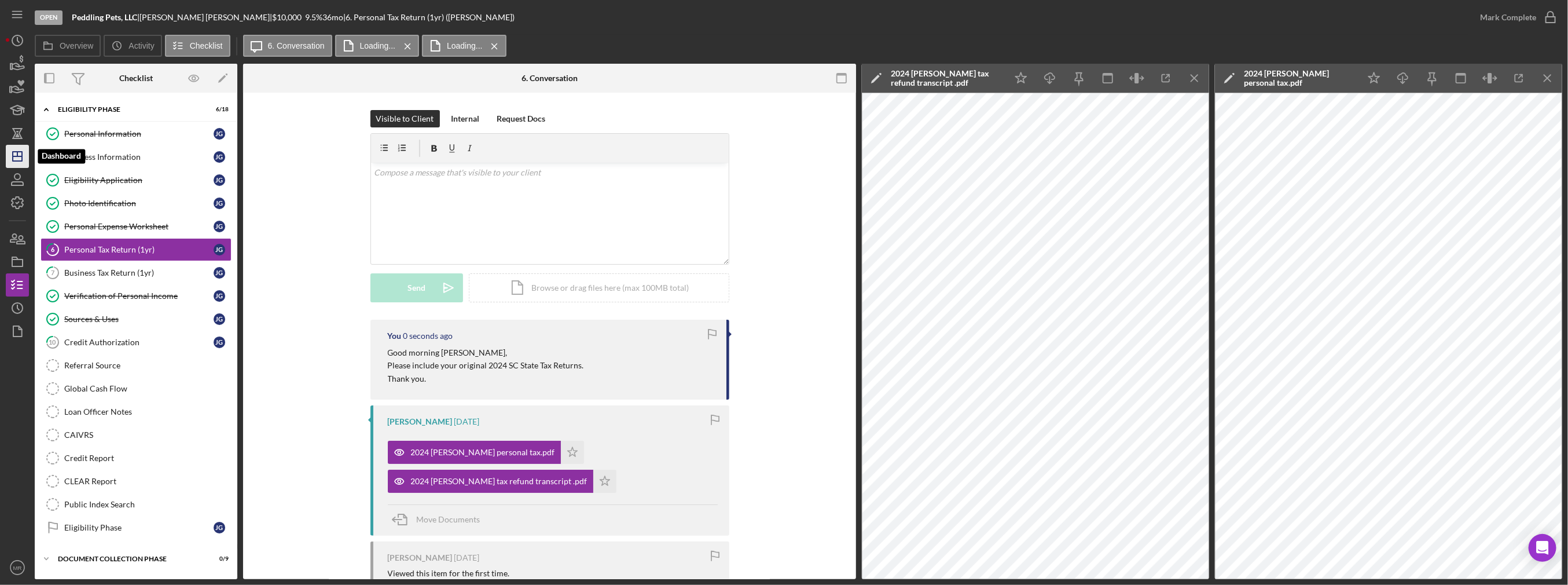
click at [16, 153] on icon "Icon/Dashboard" at bounding box center [17, 156] width 29 height 29
